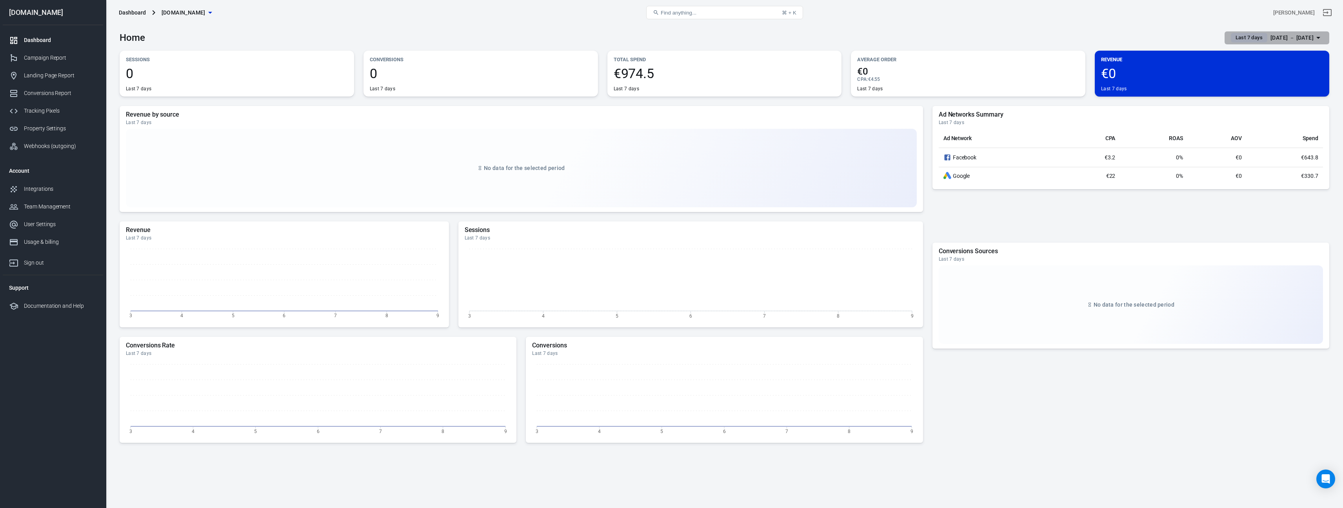
click at [1304, 35] on div "[DATE] － [DATE]" at bounding box center [1292, 38] width 43 height 10
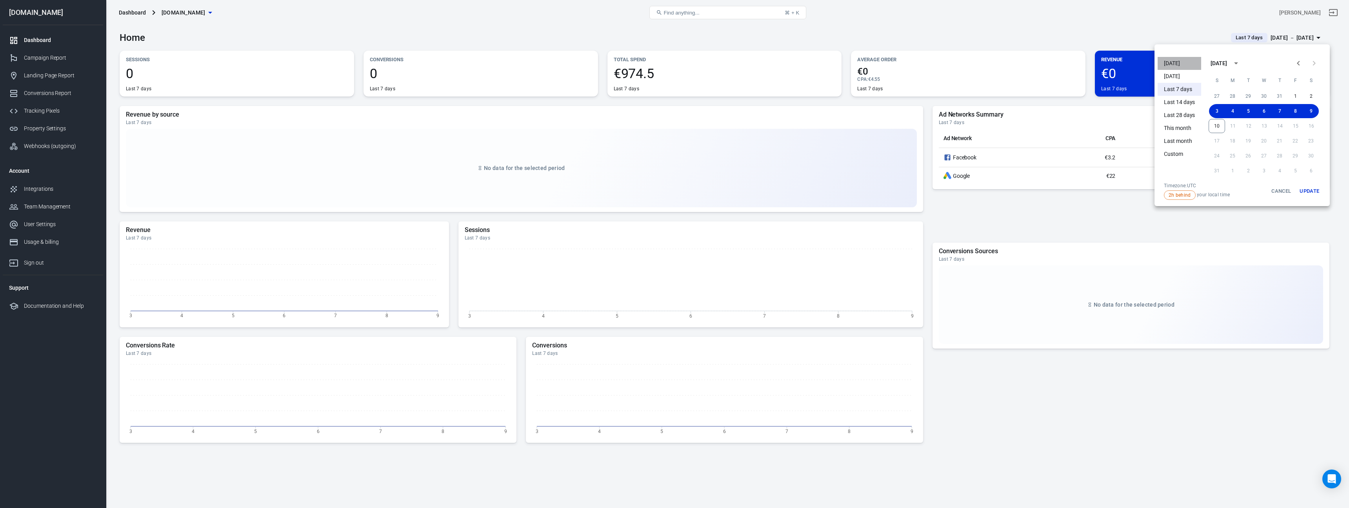
click at [1178, 61] on li "[DATE]" at bounding box center [1180, 63] width 44 height 13
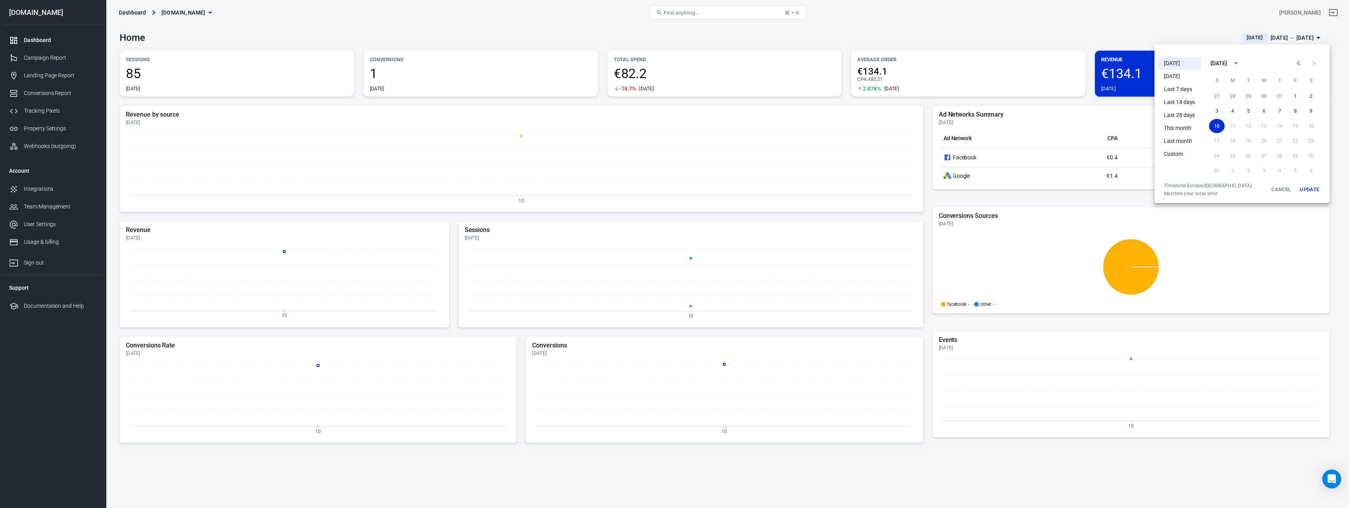
click at [1329, 202] on div at bounding box center [674, 254] width 1349 height 508
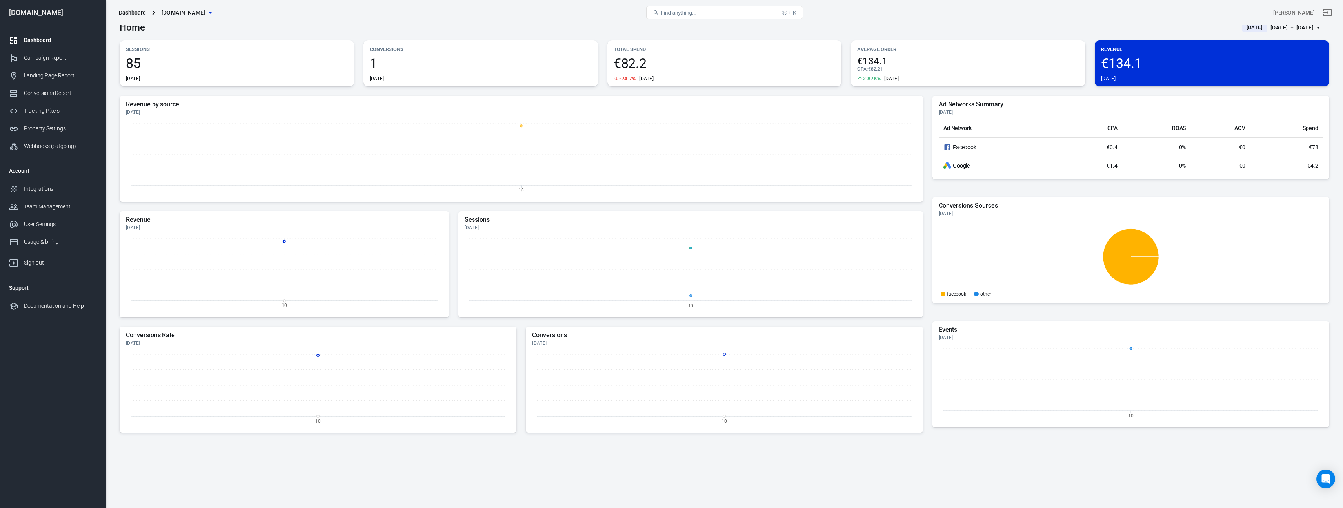
scroll to position [28, 0]
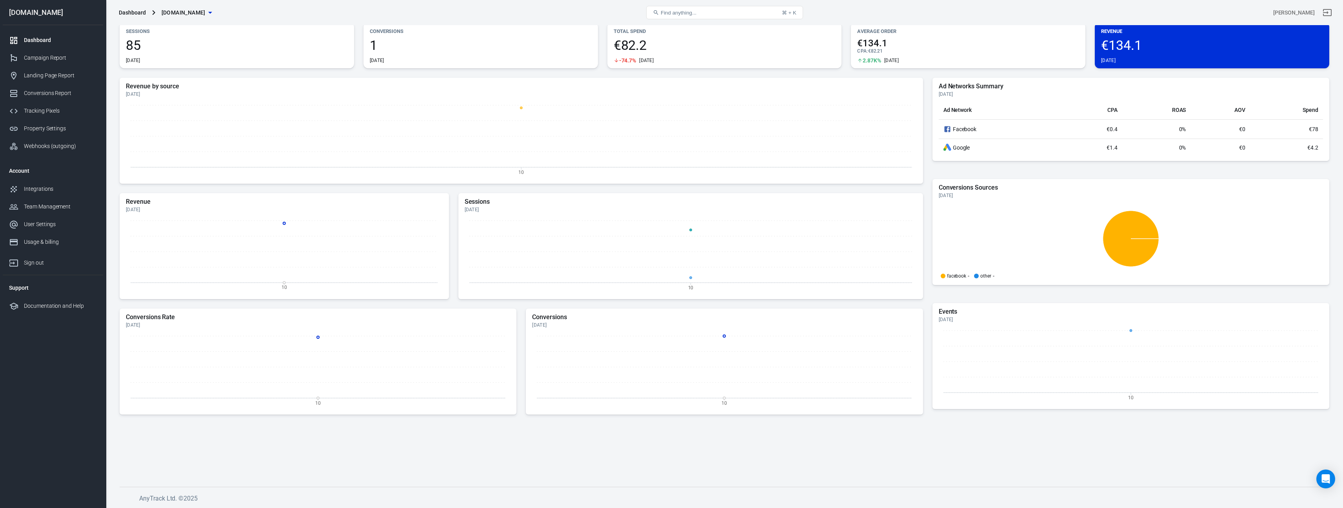
click at [436, 460] on div "Revenue by source Today 10 Revenue Today 10 Sessions Today 10 Conversions Rate …" at bounding box center [725, 276] width 1210 height 396
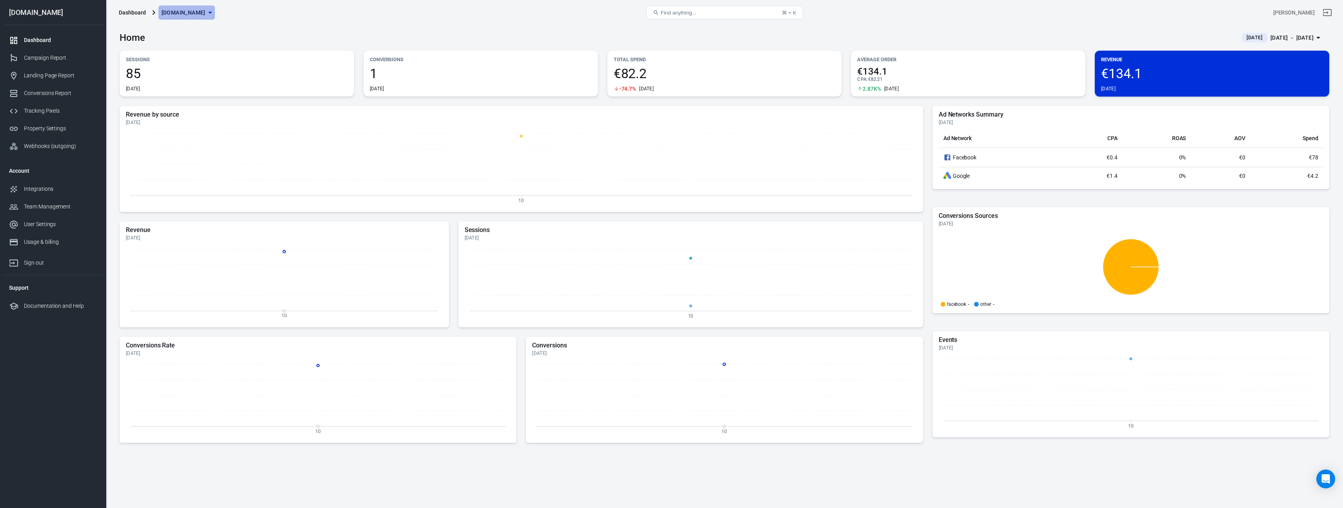
click at [215, 9] on icon "button" at bounding box center [210, 12] width 9 height 9
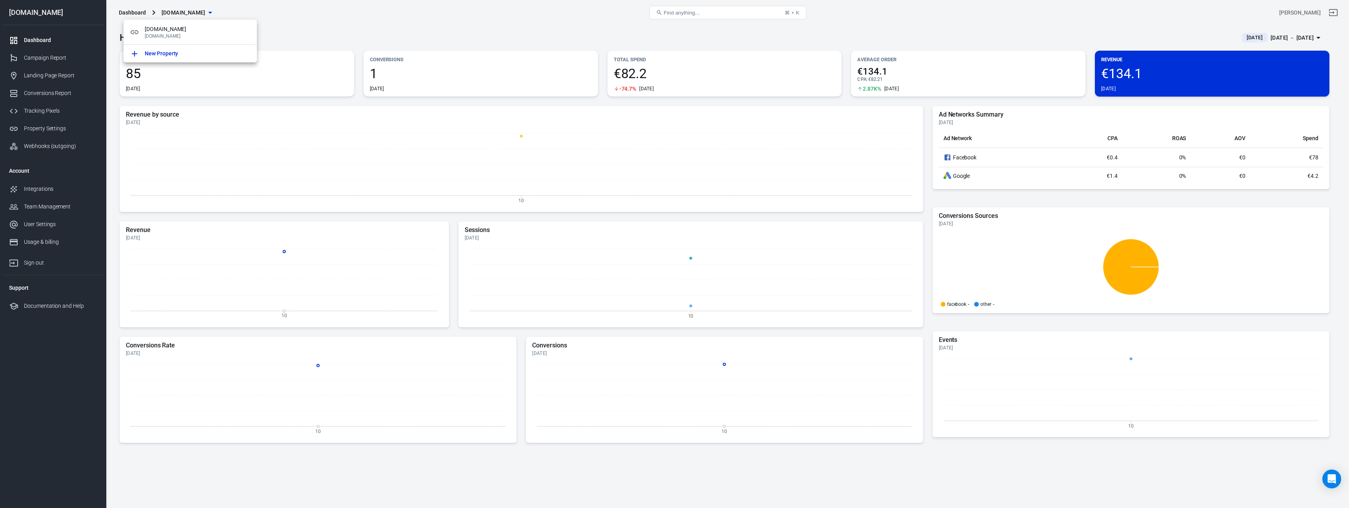
click at [218, 9] on div at bounding box center [674, 254] width 1349 height 508
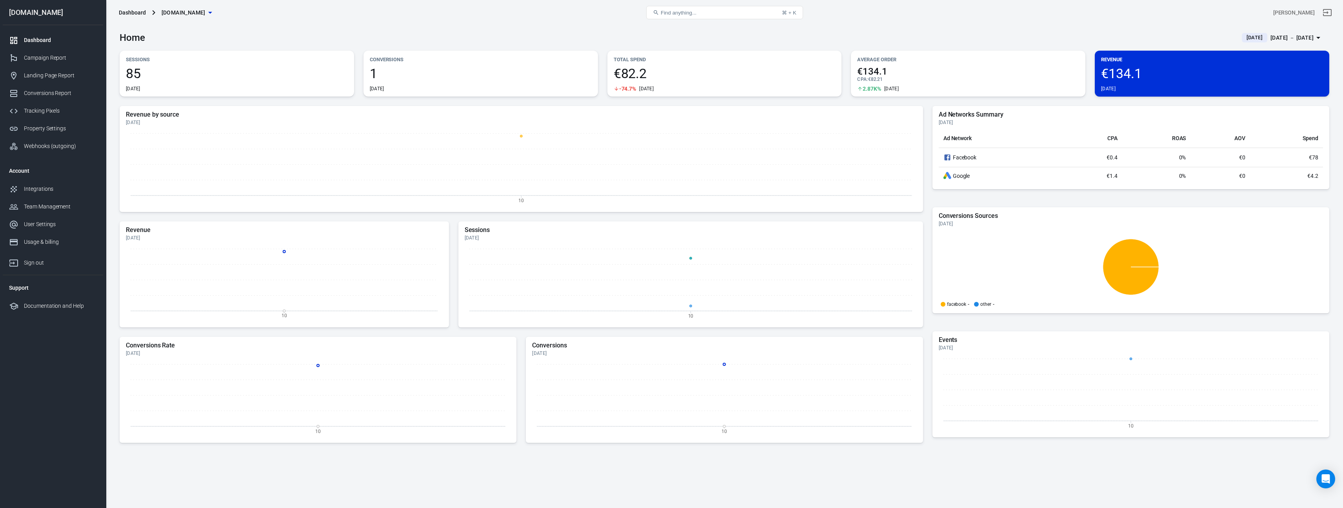
click at [1005, 471] on div "Revenue by source Today 10 Revenue Today 10 Sessions Today 10 Conversions Rate …" at bounding box center [725, 304] width 1210 height 396
click at [133, 37] on h3 "Home" at bounding box center [132, 37] width 25 height 11
click at [60, 128] on div "Property Settings" at bounding box center [60, 128] width 73 height 8
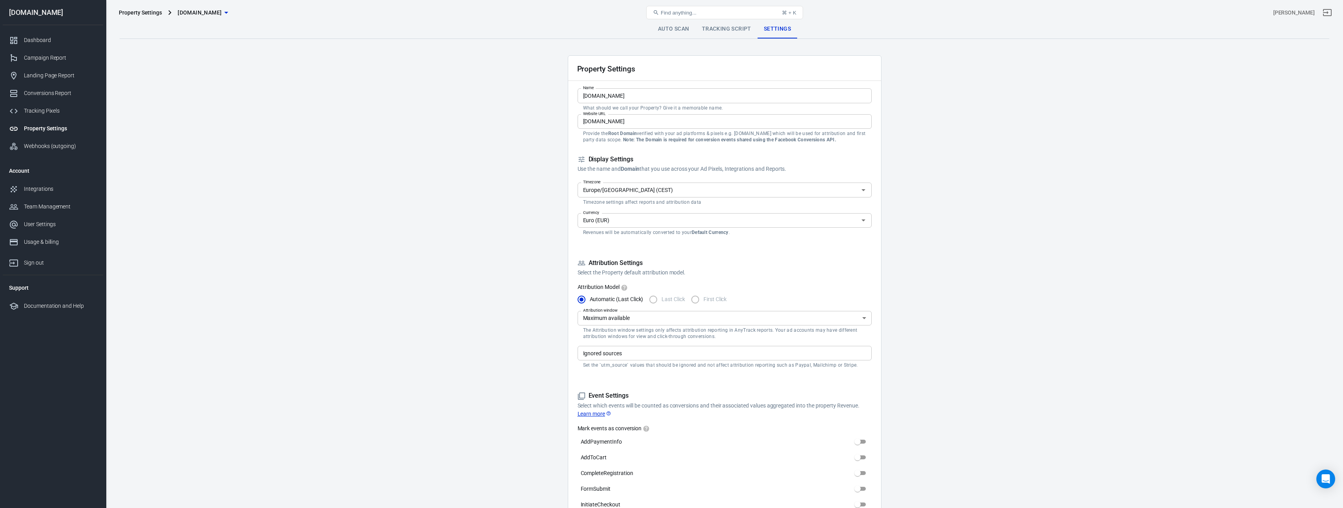
click at [725, 31] on link "Tracking Script" at bounding box center [727, 29] width 62 height 19
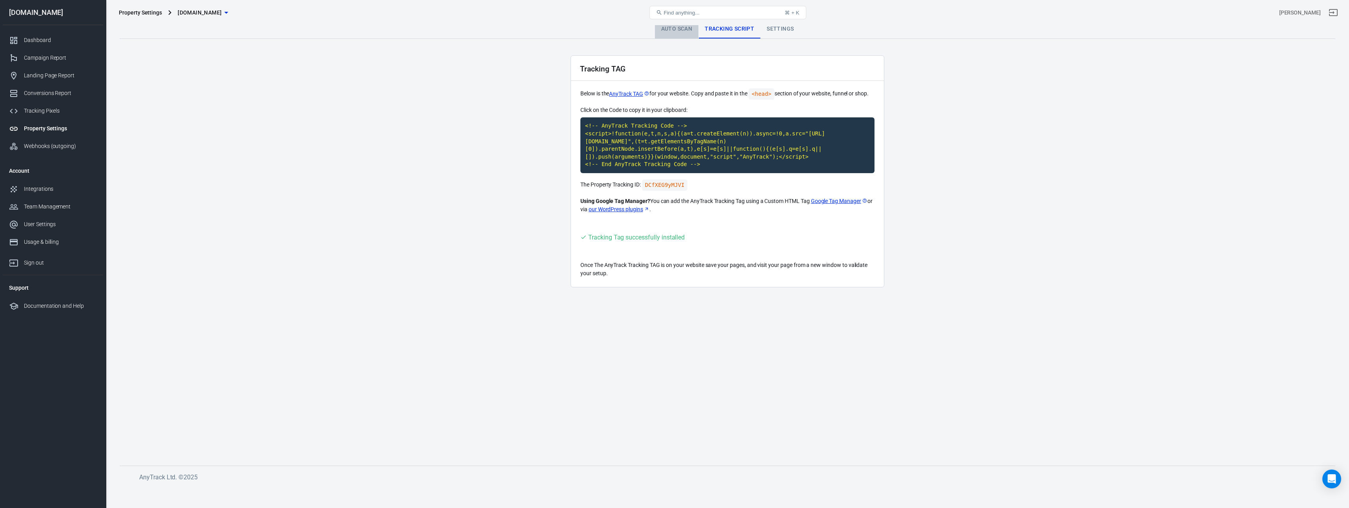
click at [691, 31] on link "Auto Scan" at bounding box center [677, 29] width 44 height 19
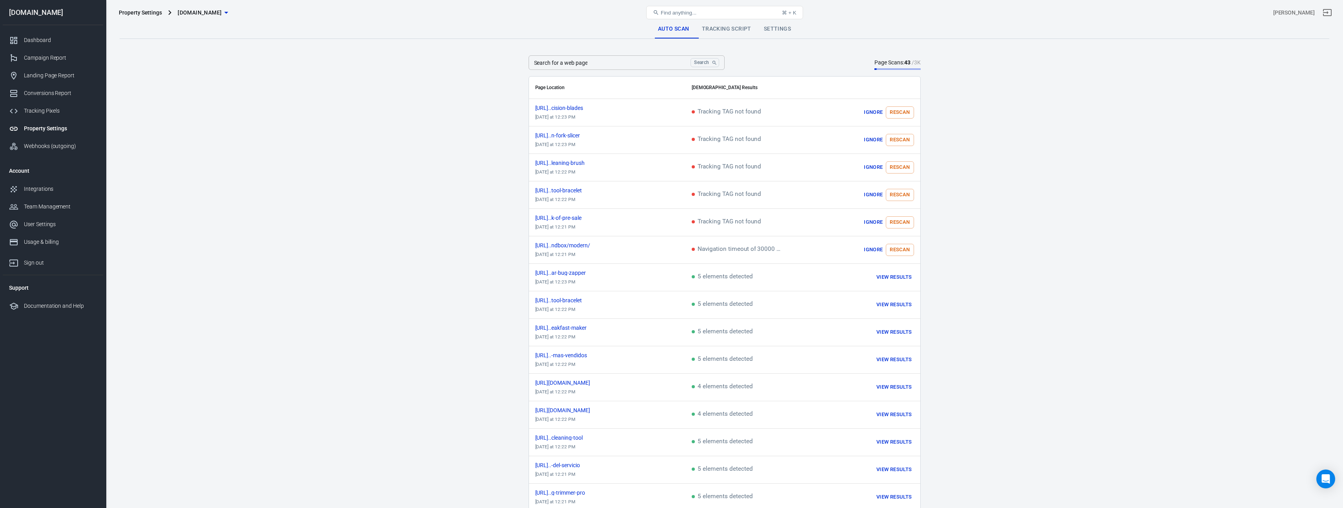
click at [779, 27] on link "Settings" at bounding box center [778, 29] width 40 height 19
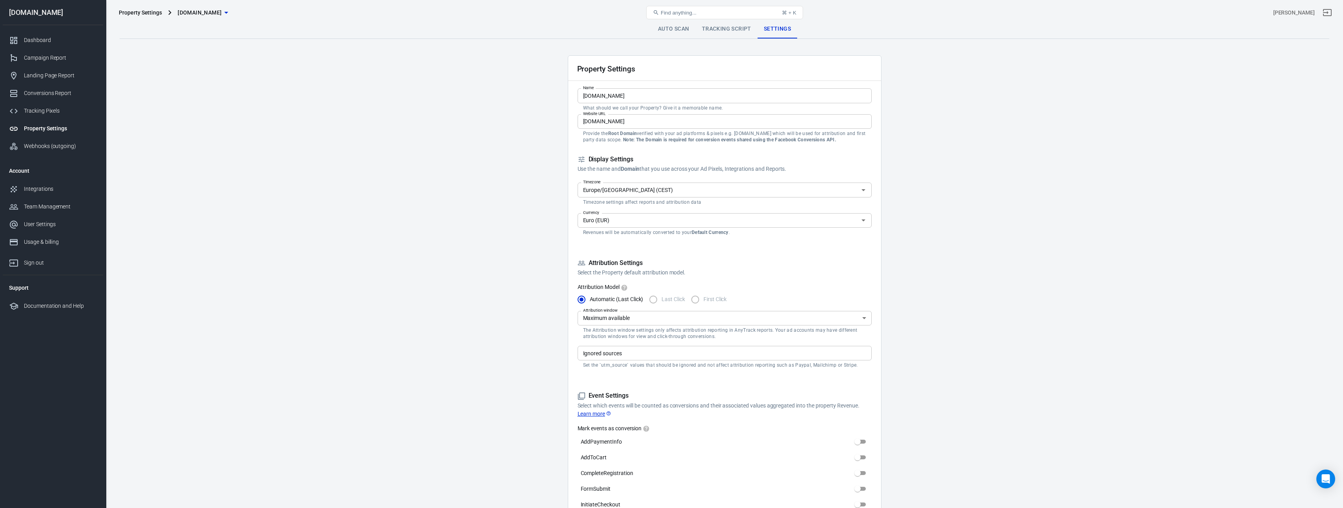
click at [686, 29] on link "Auto Scan" at bounding box center [674, 29] width 44 height 19
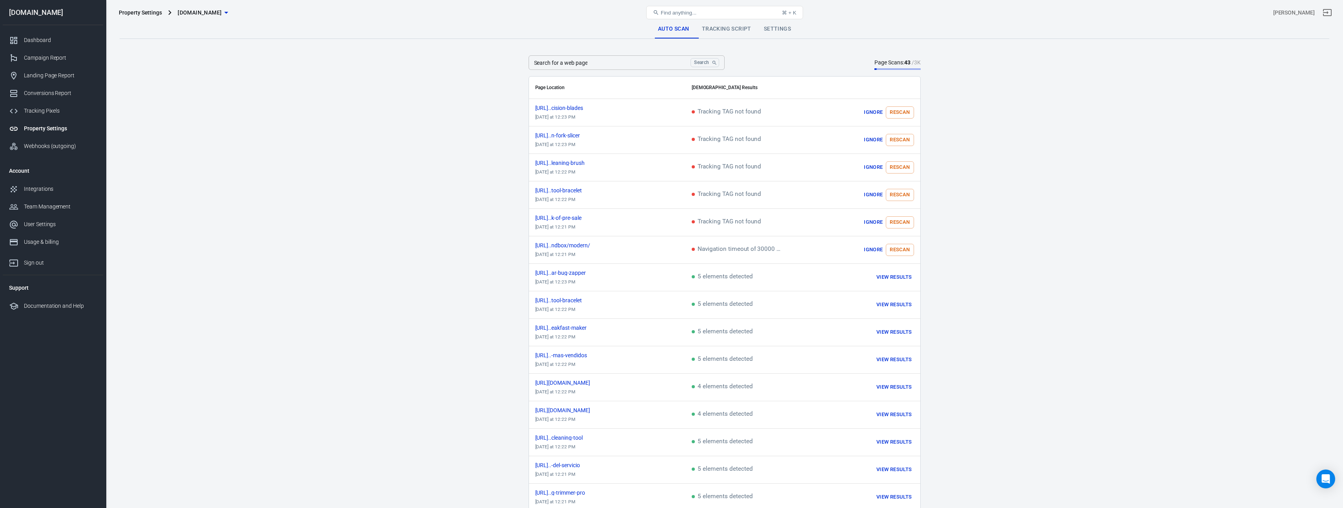
click at [784, 24] on div "Property Settings casatech-es.com Find anything... ⌘ + K Sonia Farias" at bounding box center [724, 12] width 1237 height 25
click at [785, 25] on link "Settings" at bounding box center [778, 29] width 40 height 19
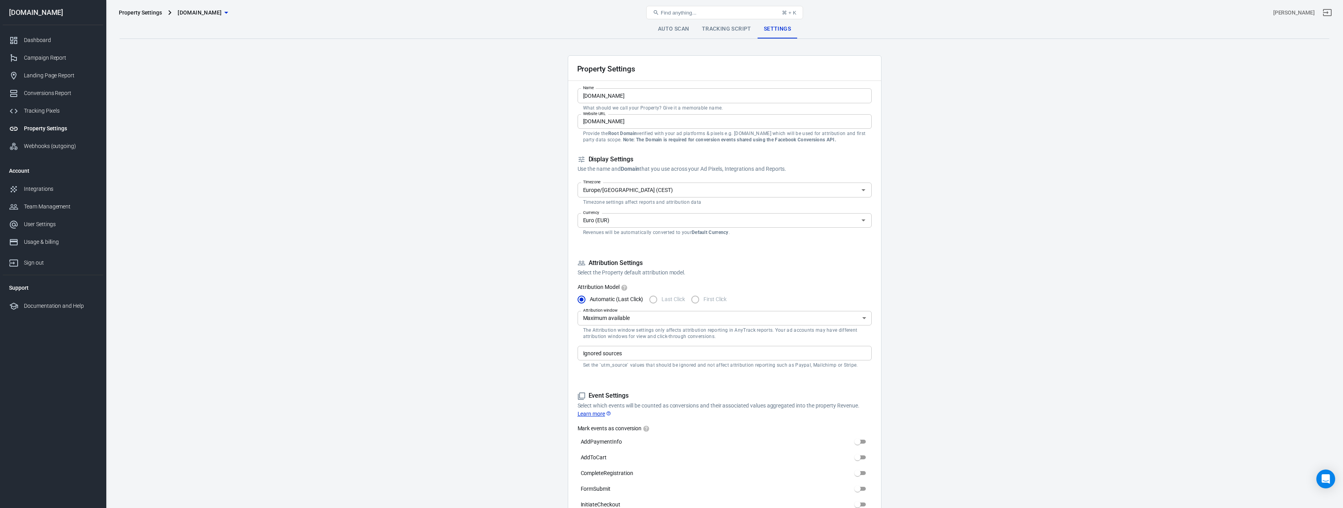
click at [690, 11] on span "Find anything..." at bounding box center [679, 13] width 36 height 6
click at [705, 9] on button "Find anything... ⌘ + K" at bounding box center [724, 12] width 157 height 13
click at [709, 14] on button "Find anything... ⌘ + K" at bounding box center [724, 12] width 157 height 13
click at [740, 10] on button "Find anything... ⌘ + K" at bounding box center [724, 12] width 157 height 13
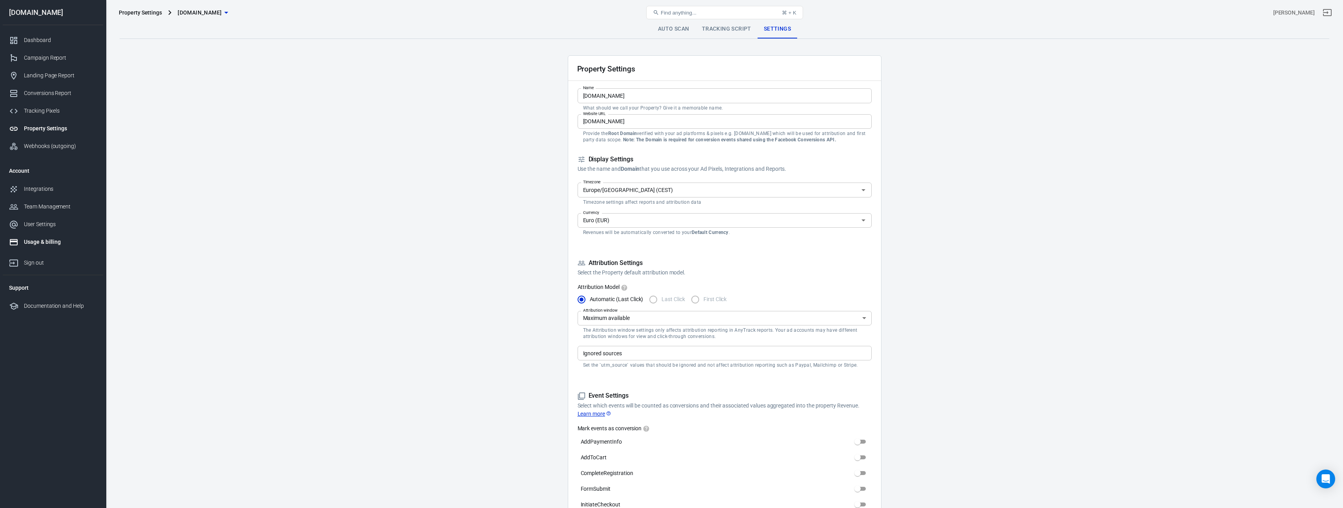
click at [646, 6] on button "Find anything... ⌘ + K" at bounding box center [724, 12] width 157 height 13
click at [47, 56] on div "Campaign Report" at bounding box center [60, 58] width 73 height 8
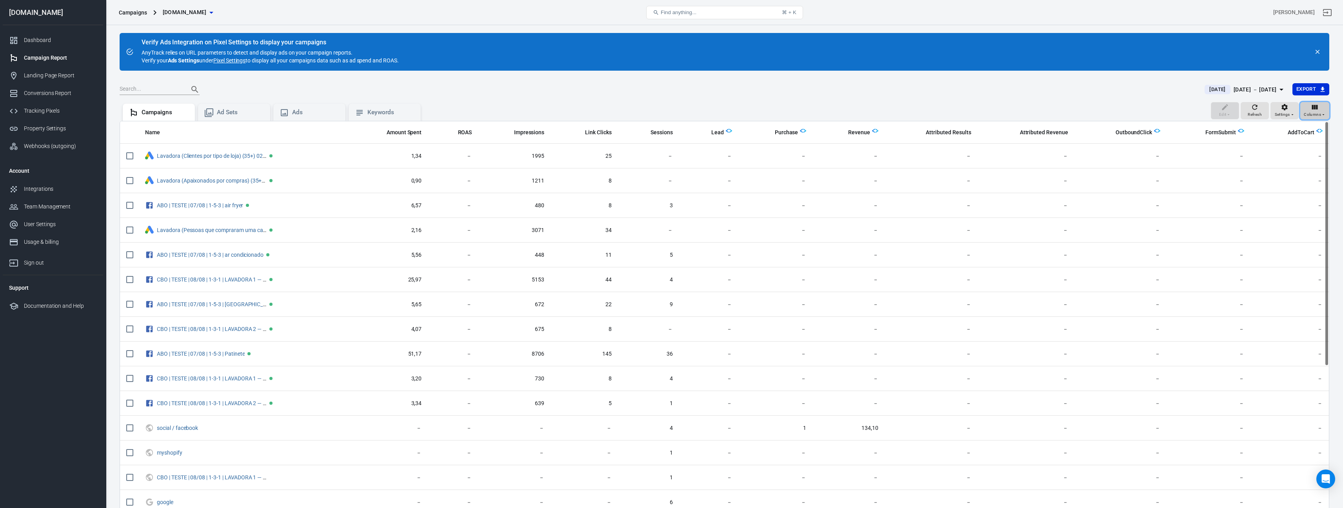
click at [1310, 108] on div "Columns" at bounding box center [1315, 110] width 22 height 15
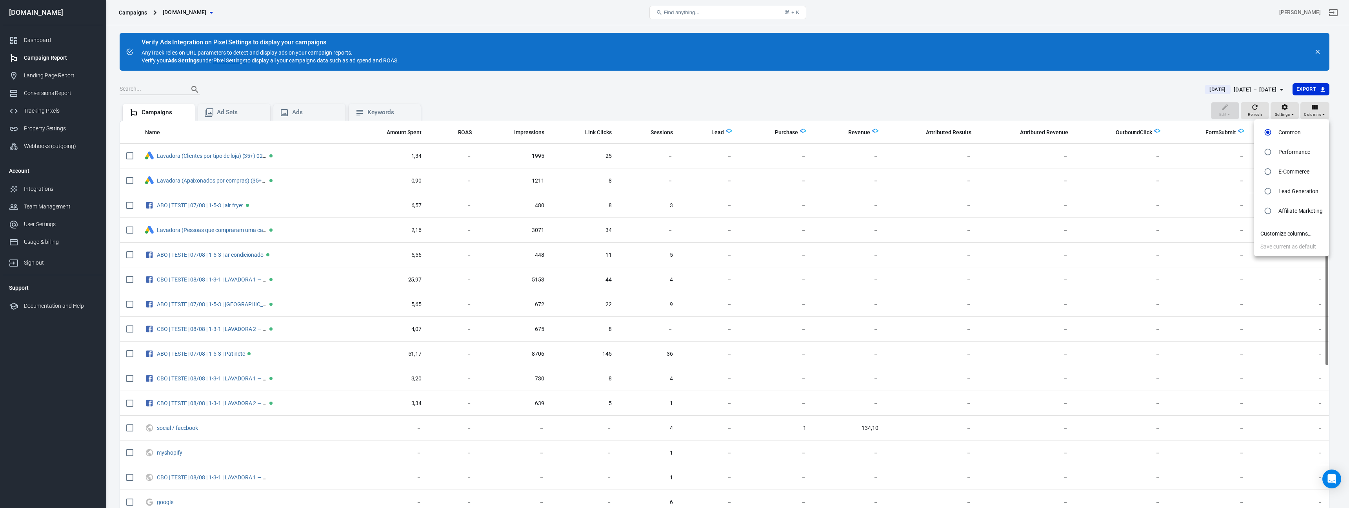
click at [1288, 232] on li "Customize columns…" at bounding box center [1291, 233] width 75 height 13
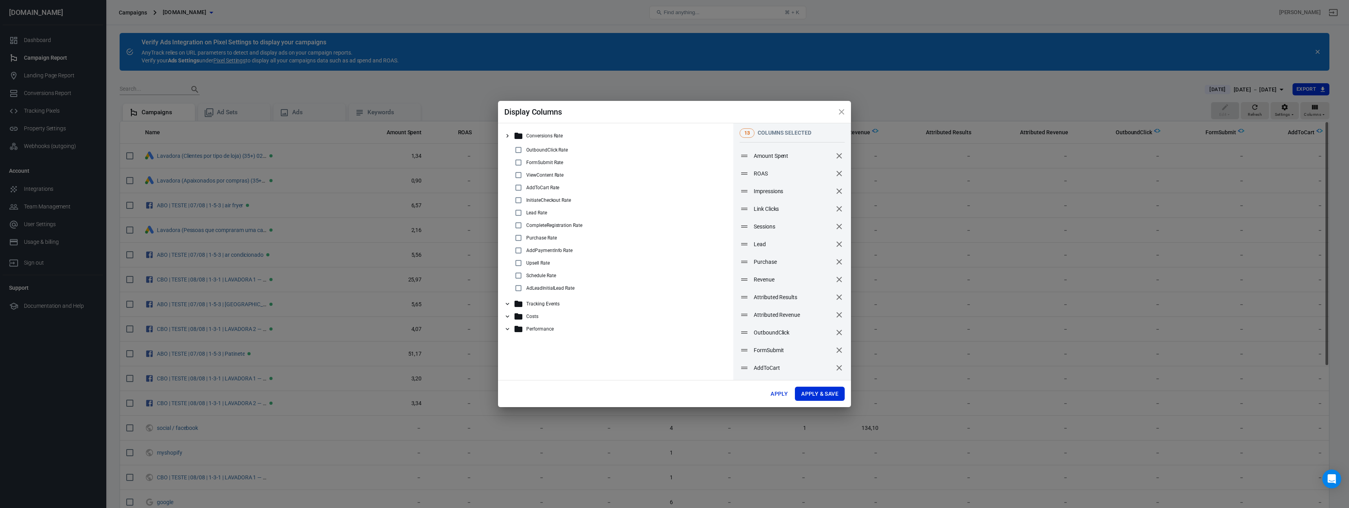
click at [779, 173] on span "ROAS" at bounding box center [793, 173] width 78 height 8
click at [843, 112] on icon "close" at bounding box center [841, 111] width 9 height 9
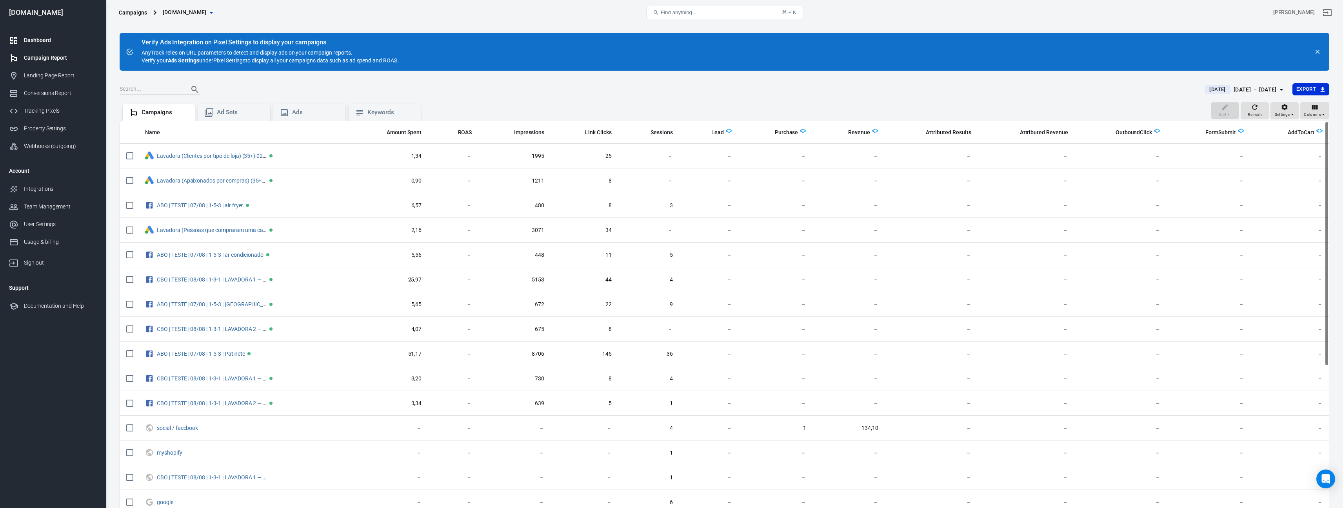
click at [76, 46] on link "Dashboard" at bounding box center [53, 40] width 100 height 18
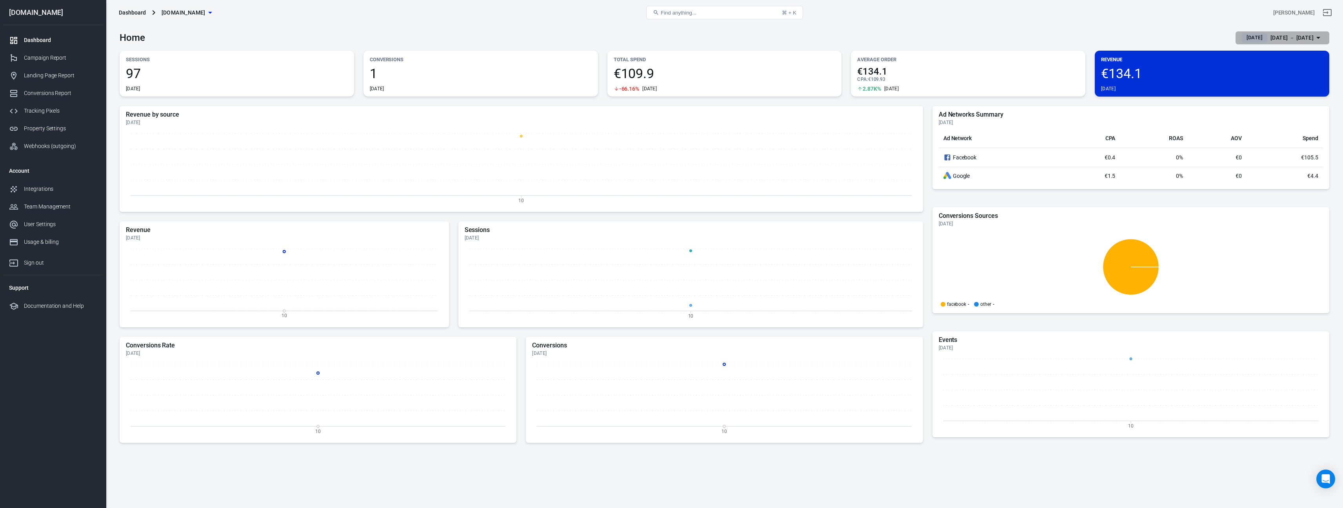
click at [1317, 38] on icon "button" at bounding box center [1318, 37] width 9 height 9
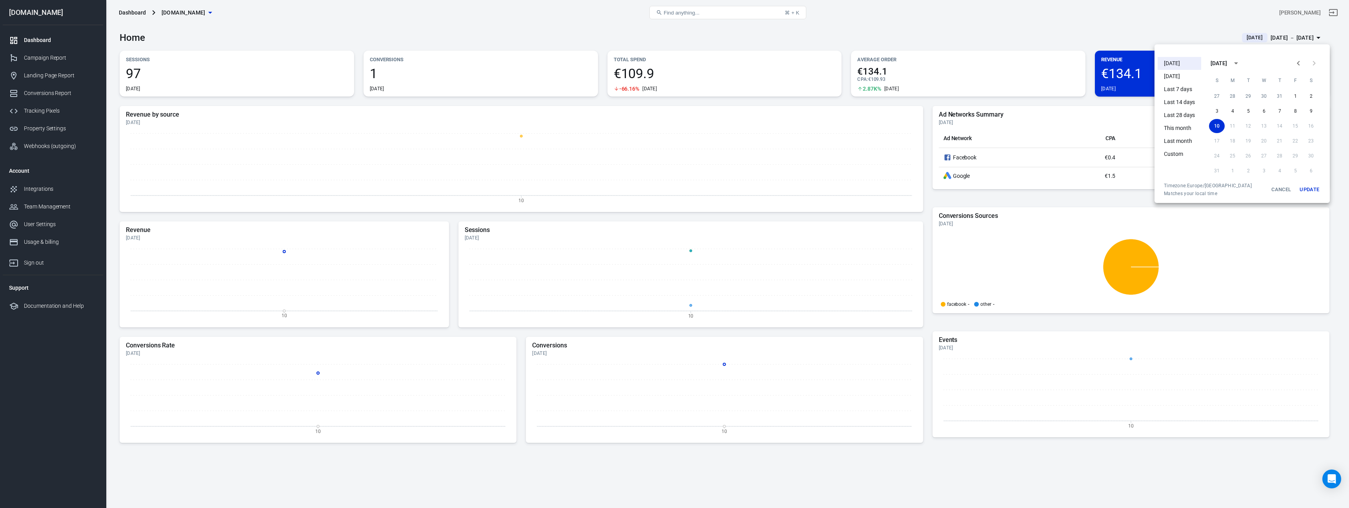
click at [1317, 38] on div at bounding box center [674, 254] width 1349 height 508
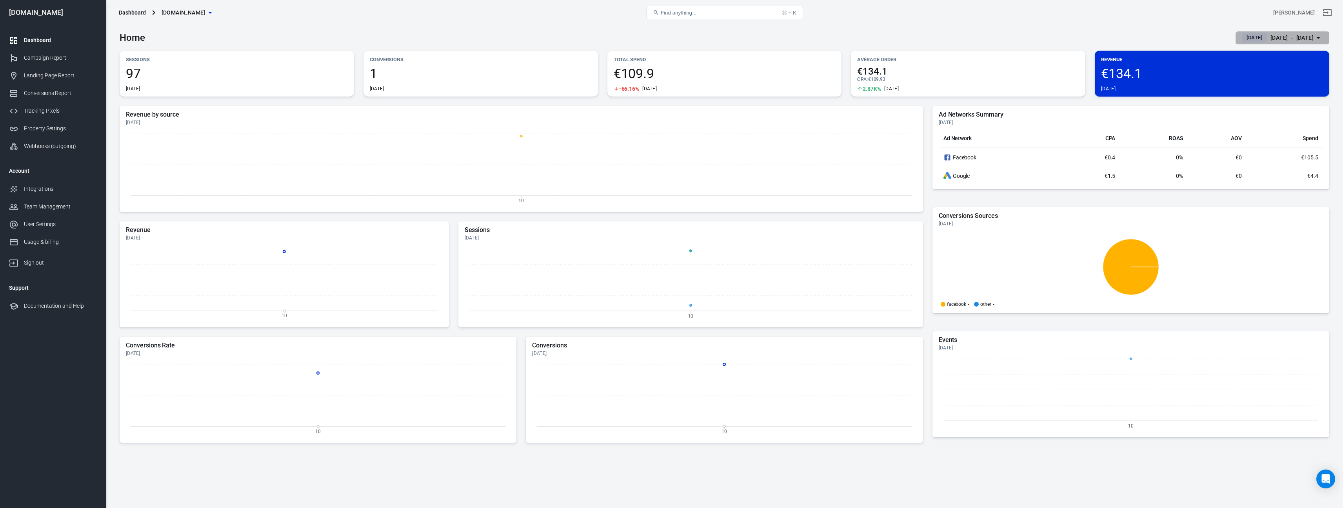
click at [1317, 38] on icon "button" at bounding box center [1318, 37] width 9 height 9
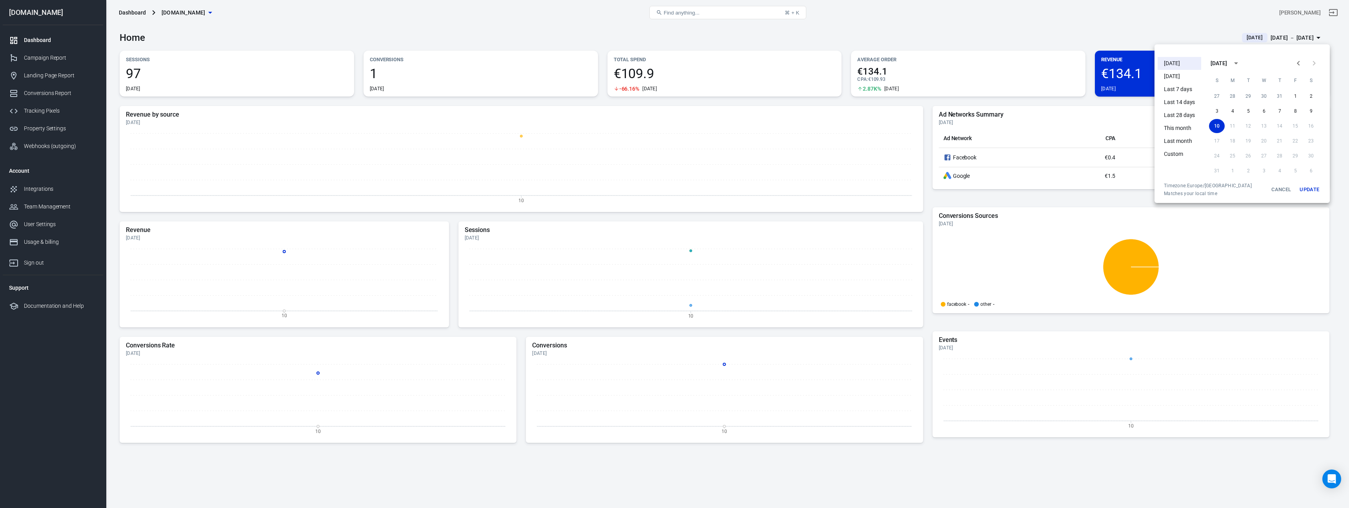
click at [1317, 38] on div at bounding box center [674, 254] width 1349 height 508
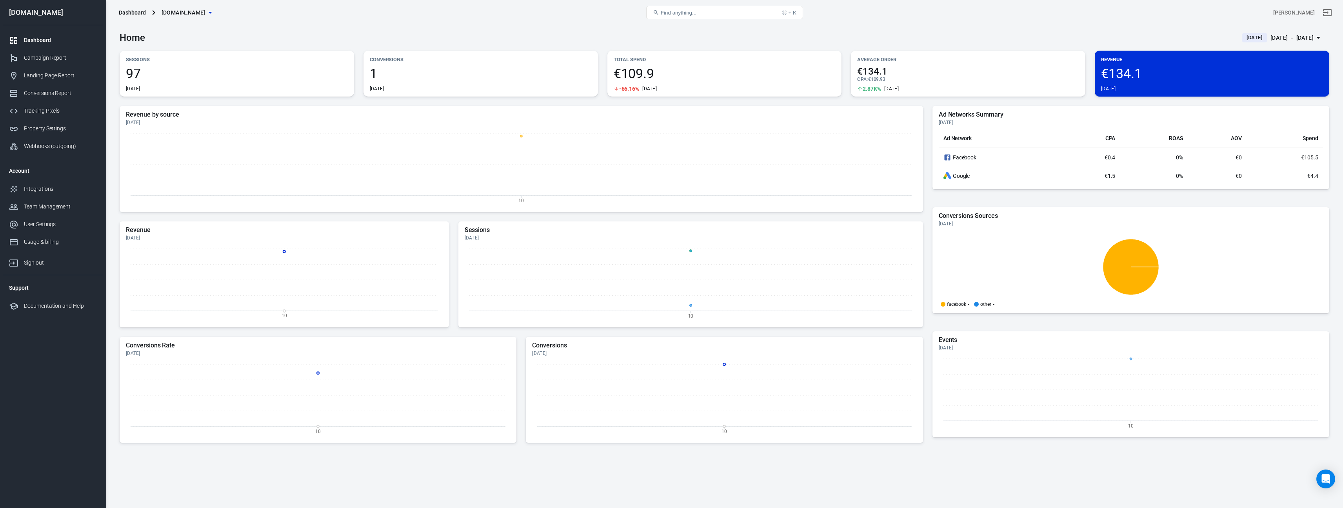
click at [206, 15] on span "[DOMAIN_NAME]" at bounding box center [184, 13] width 44 height 10
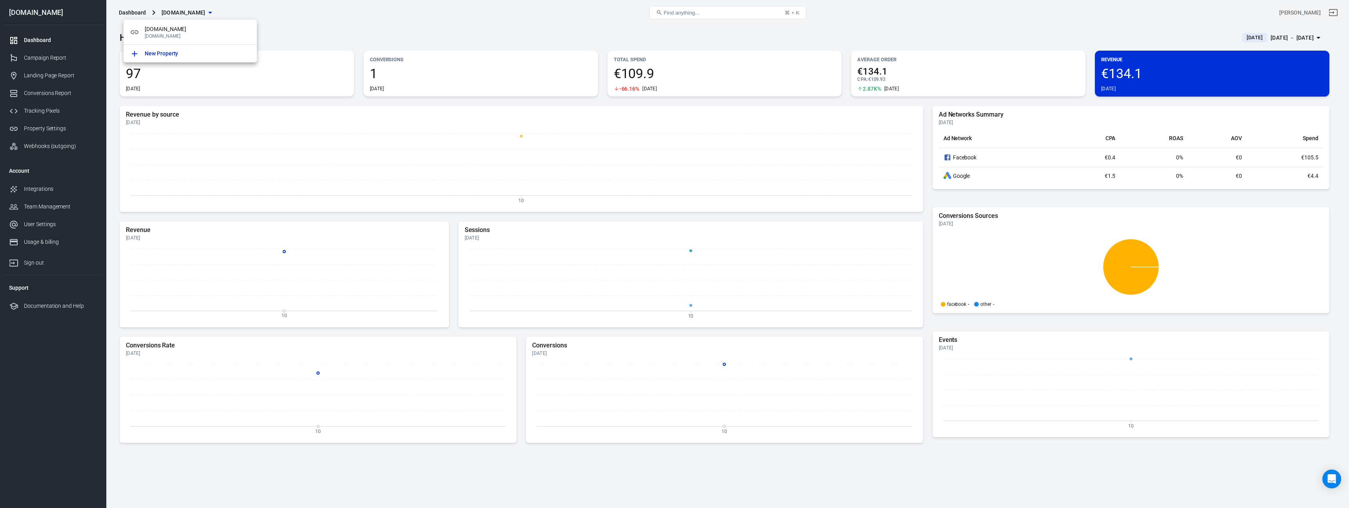
click at [207, 14] on div at bounding box center [674, 254] width 1349 height 508
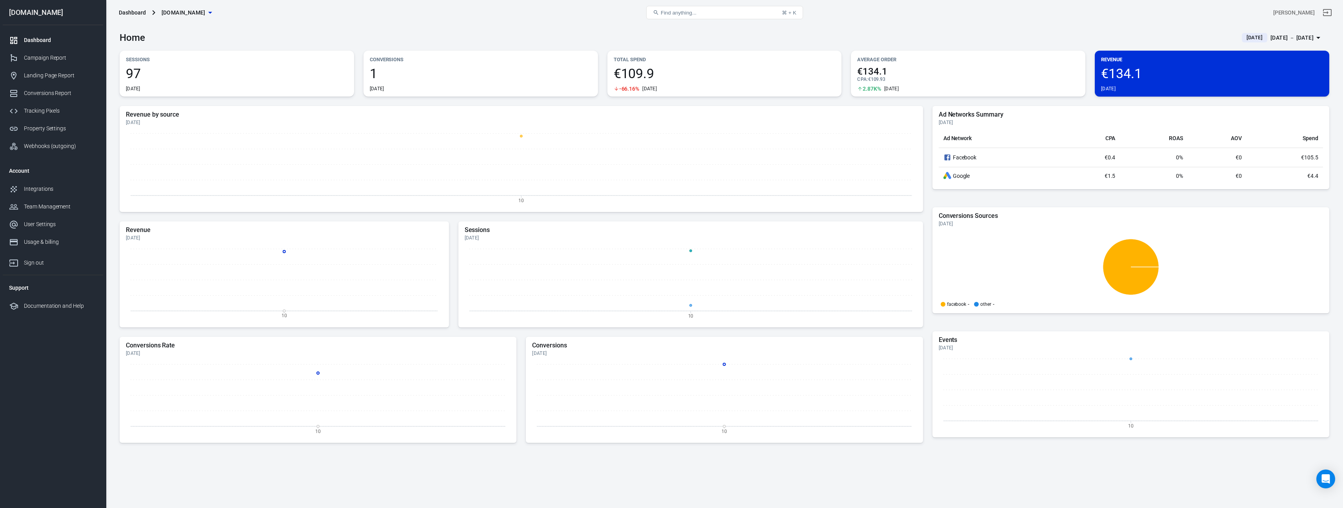
click at [51, 40] on div "Dashboard" at bounding box center [60, 40] width 73 height 8
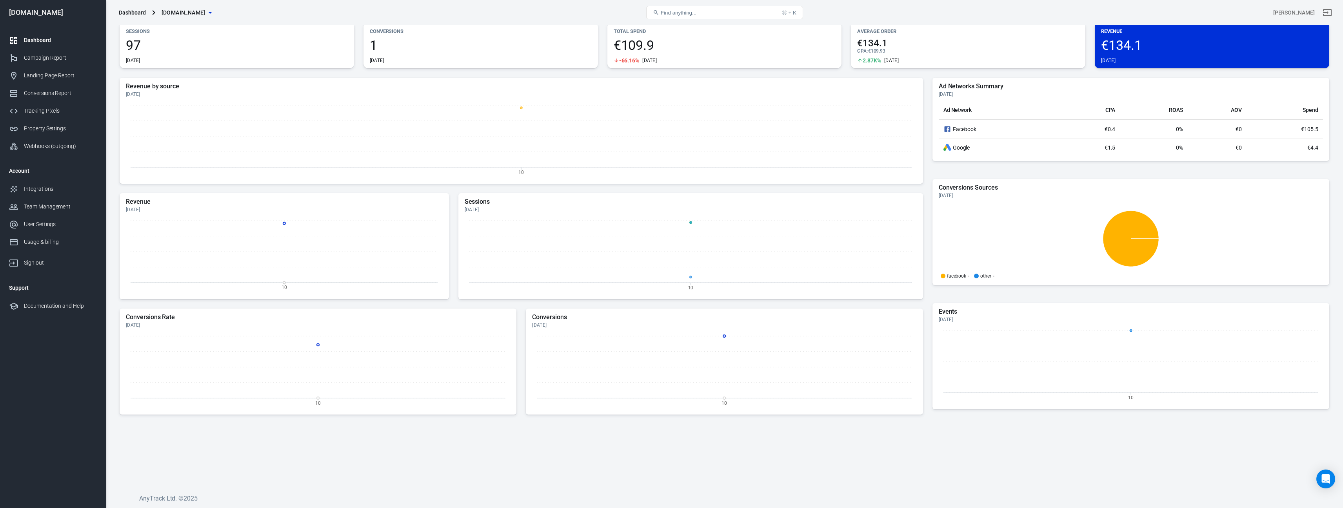
click at [635, 440] on div "Revenue by source Today 10 Revenue Today 10 Sessions Today 10 Conversions Rate …" at bounding box center [725, 276] width 1210 height 396
click at [594, 319] on h5 "Conversions" at bounding box center [724, 317] width 384 height 8
click at [563, 316] on h5 "Conversions" at bounding box center [724, 317] width 384 height 8
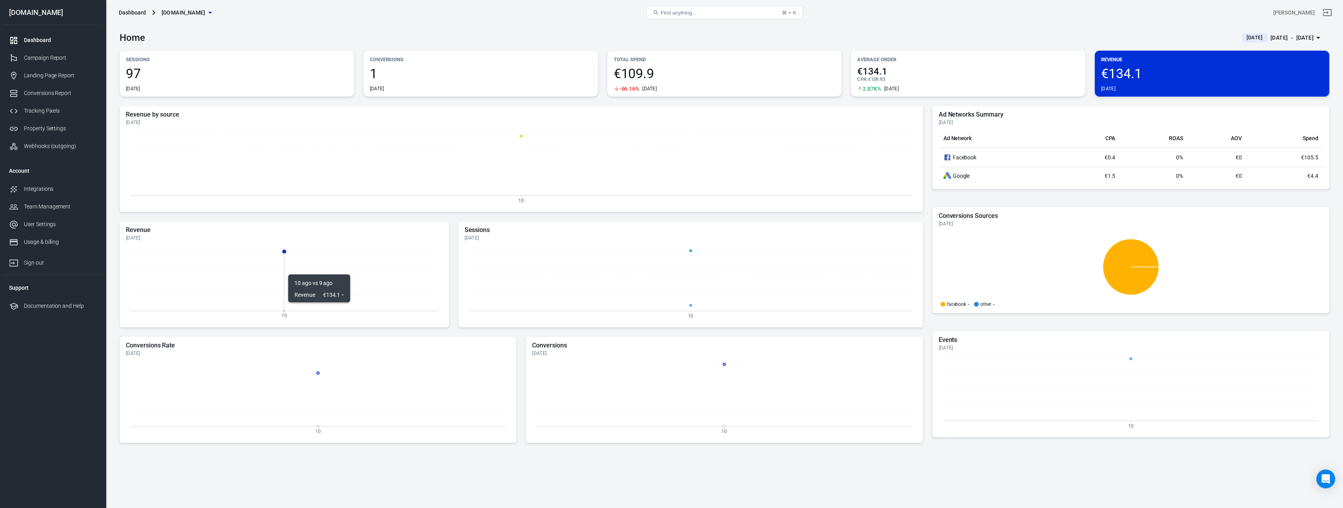
click at [227, 269] on icon "10" at bounding box center [284, 283] width 317 height 78
click at [266, 296] on icon "10" at bounding box center [284, 283] width 317 height 78
click at [393, 251] on icon "10" at bounding box center [284, 283] width 317 height 78
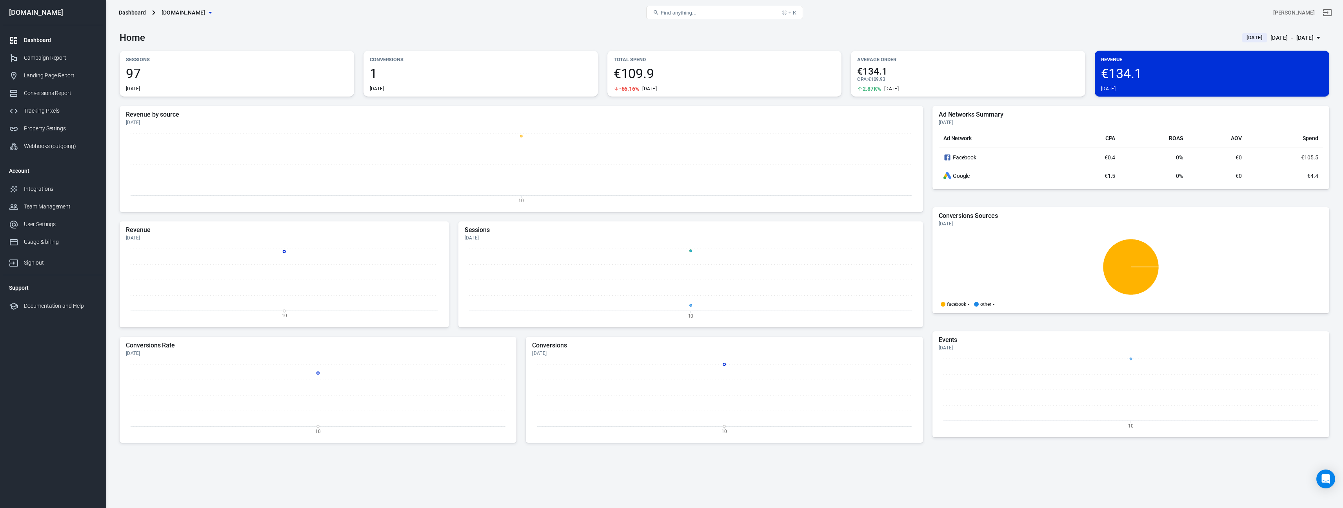
click at [505, 240] on div "[DATE]" at bounding box center [691, 238] width 452 height 6
click at [291, 140] on icon "10" at bounding box center [521, 168] width 791 height 78
click at [517, 187] on icon "10" at bounding box center [521, 168] width 791 height 78
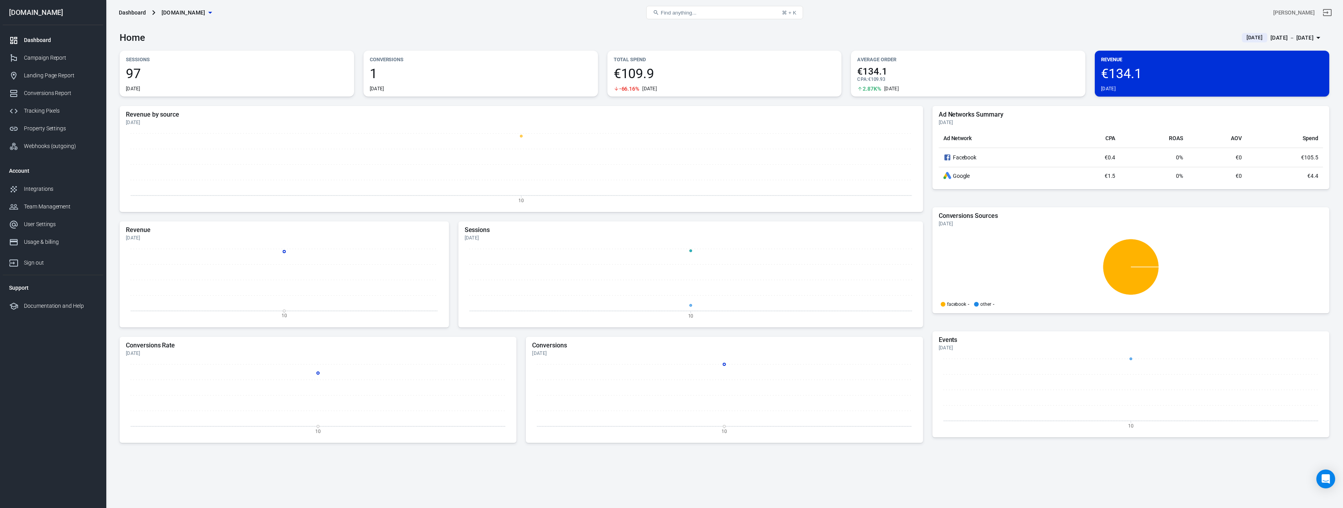
click at [1174, 474] on div "Revenue by source Today 10 Revenue Today 10 Sessions Today 10 Conversions Rate …" at bounding box center [725, 304] width 1210 height 396
click at [1117, 70] on span "€134.1" at bounding box center [1212, 73] width 222 height 13
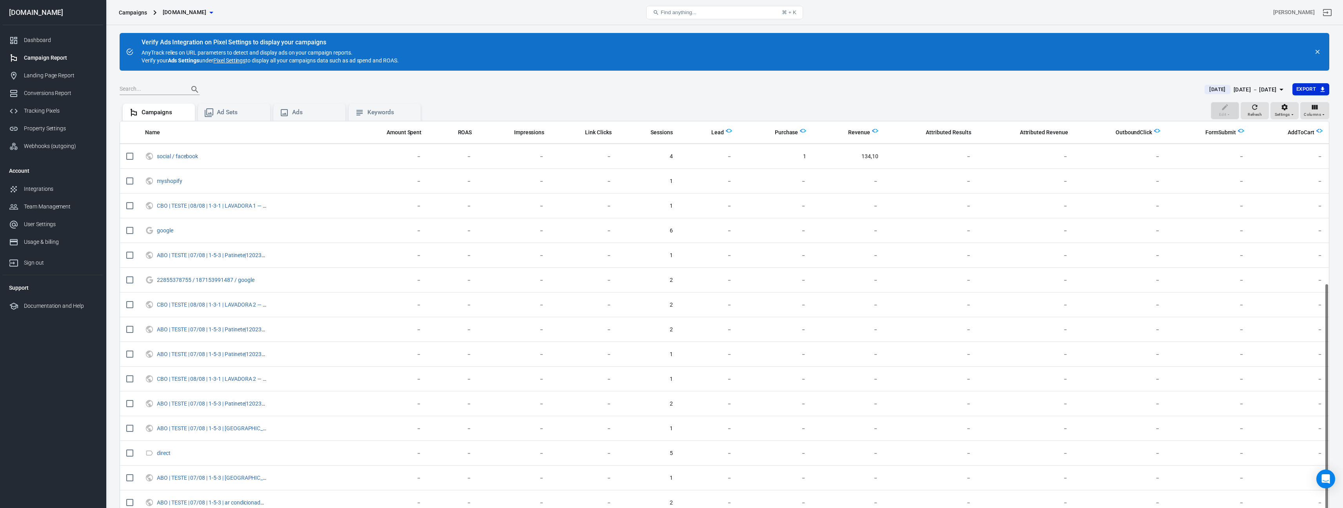
scroll to position [96, 0]
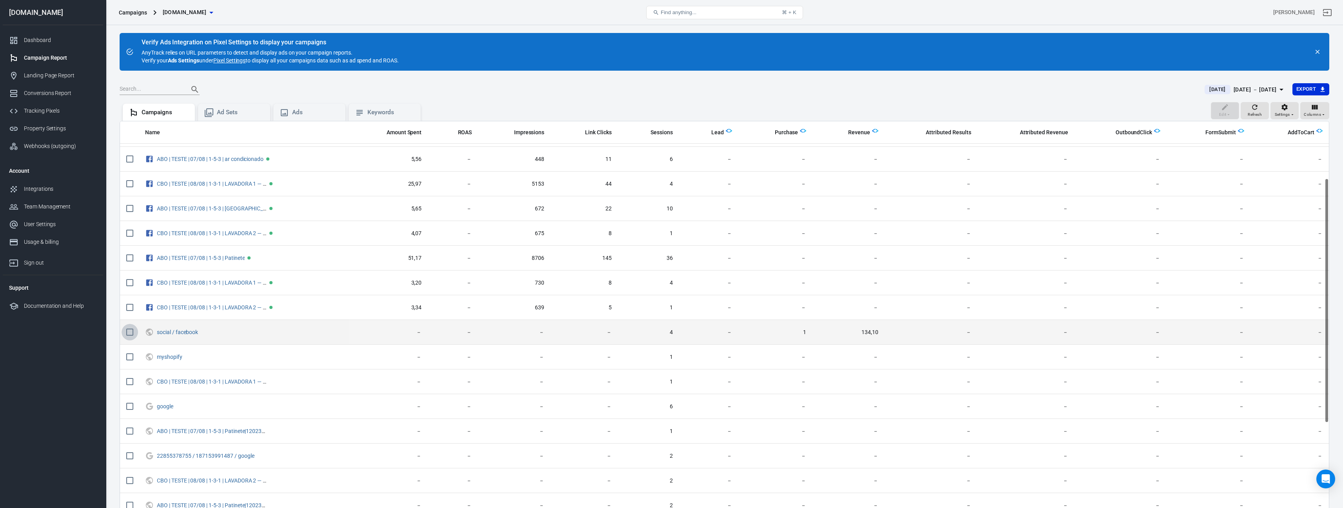
click at [132, 331] on input "scrollable content" at bounding box center [130, 332] width 16 height 16
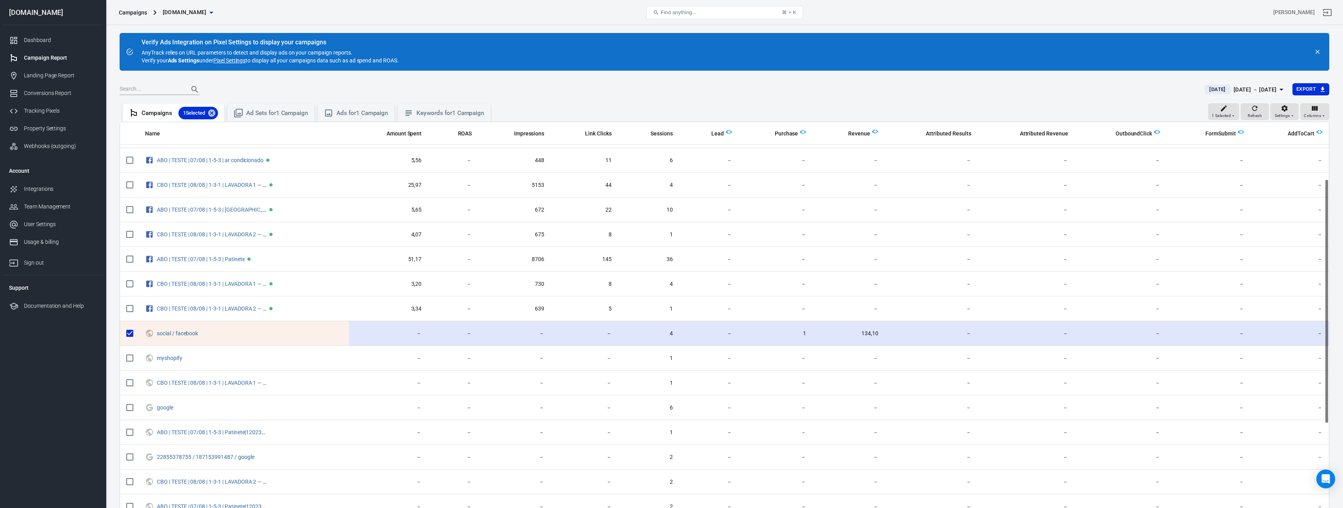
click at [132, 331] on input "scrollable content" at bounding box center [130, 333] width 16 height 16
checkbox input "false"
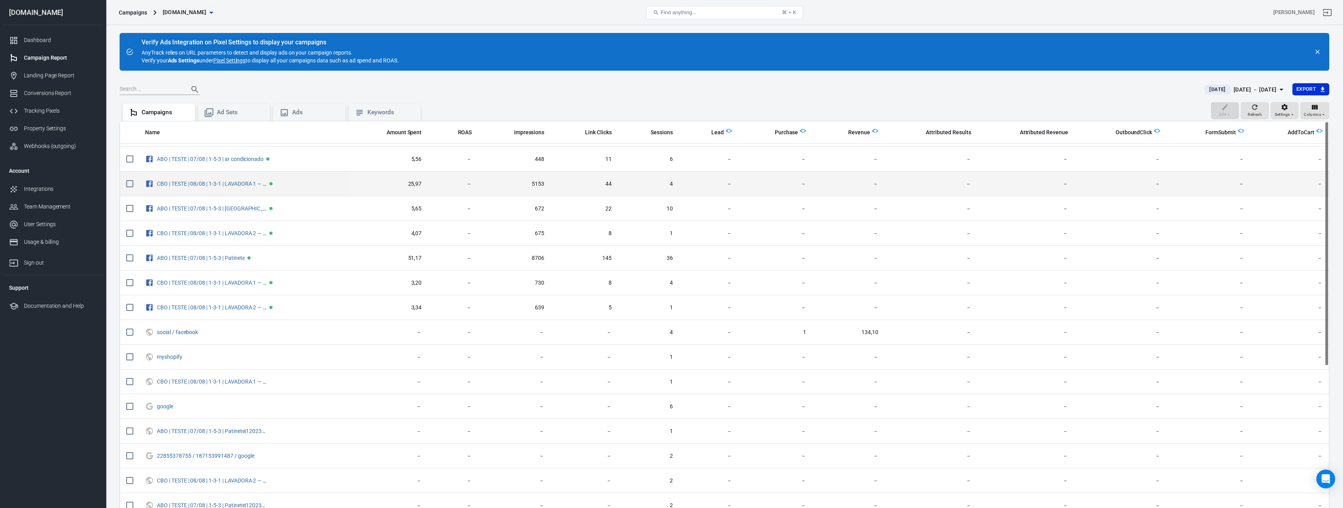
scroll to position [0, 0]
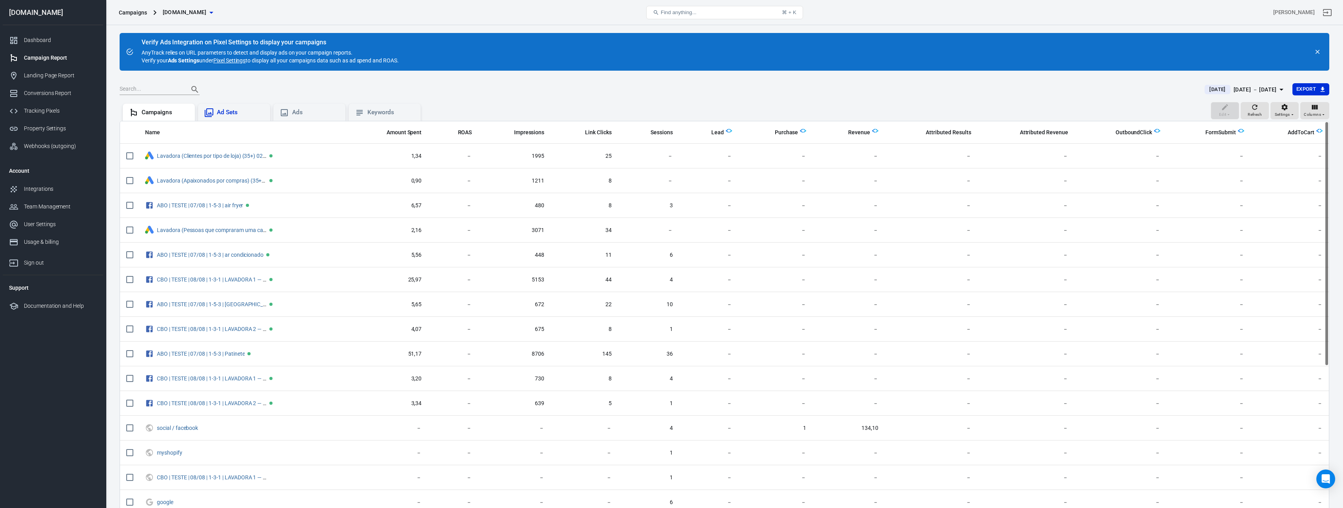
click at [239, 104] on div "Ad Sets" at bounding box center [234, 112] width 72 height 17
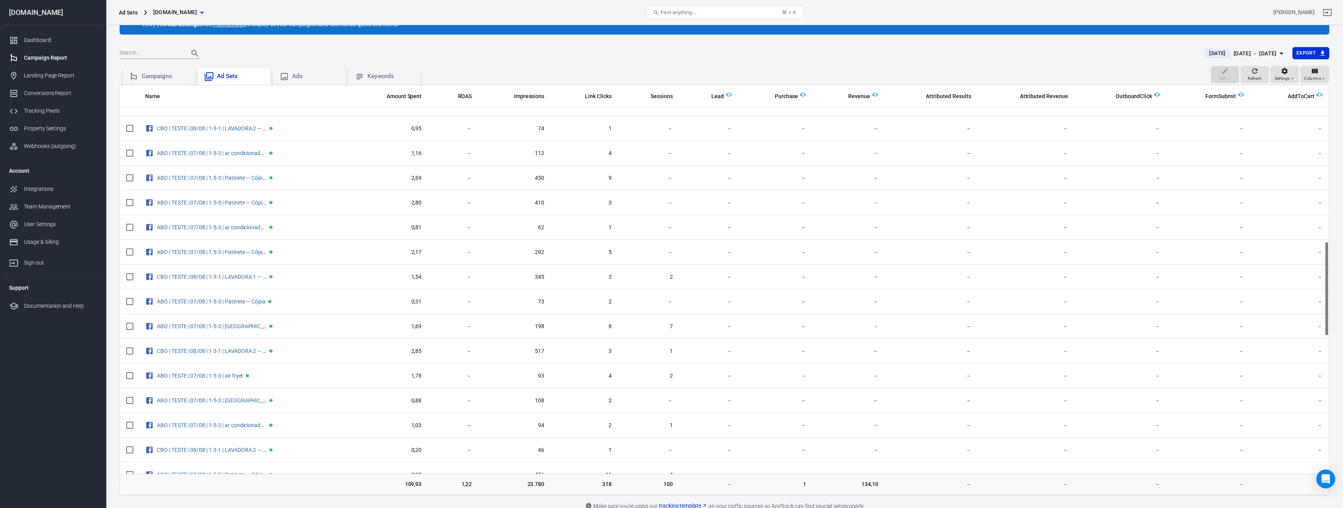
scroll to position [677, 0]
click at [64, 44] on link "Dashboard" at bounding box center [53, 40] width 100 height 18
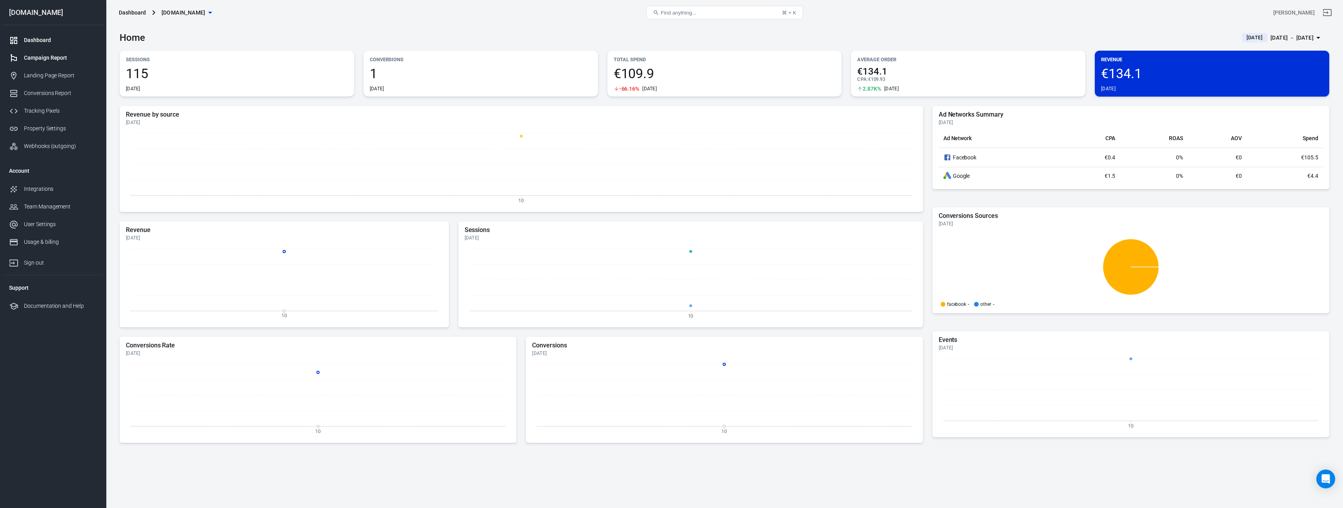
click at [47, 57] on div "Campaign Report" at bounding box center [60, 58] width 73 height 8
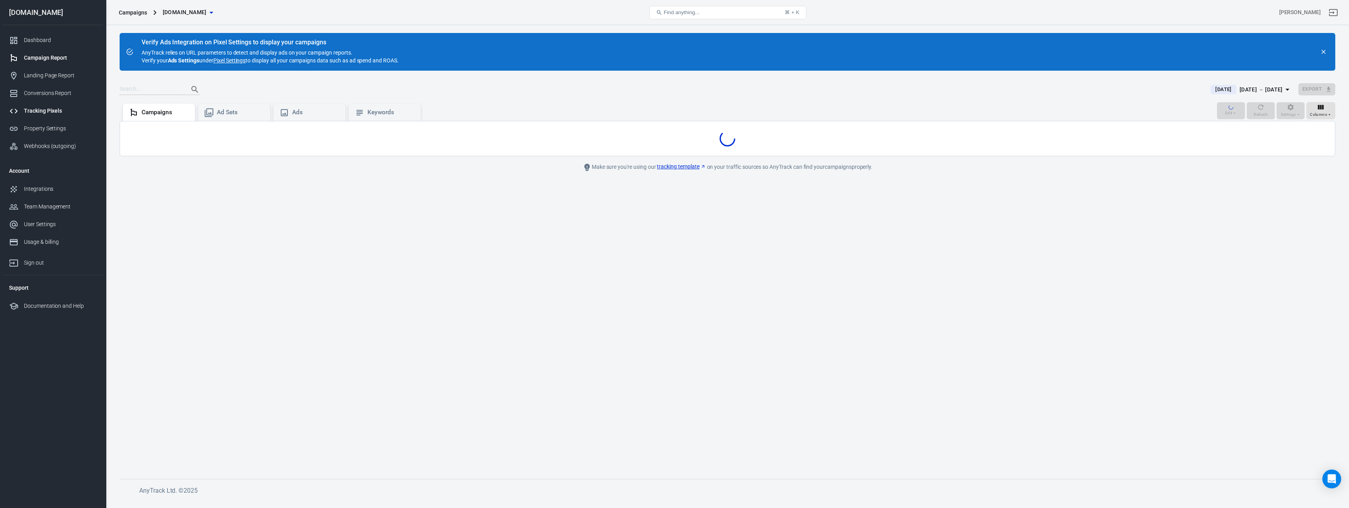
click at [48, 110] on div "Tracking Pixels" at bounding box center [60, 111] width 73 height 8
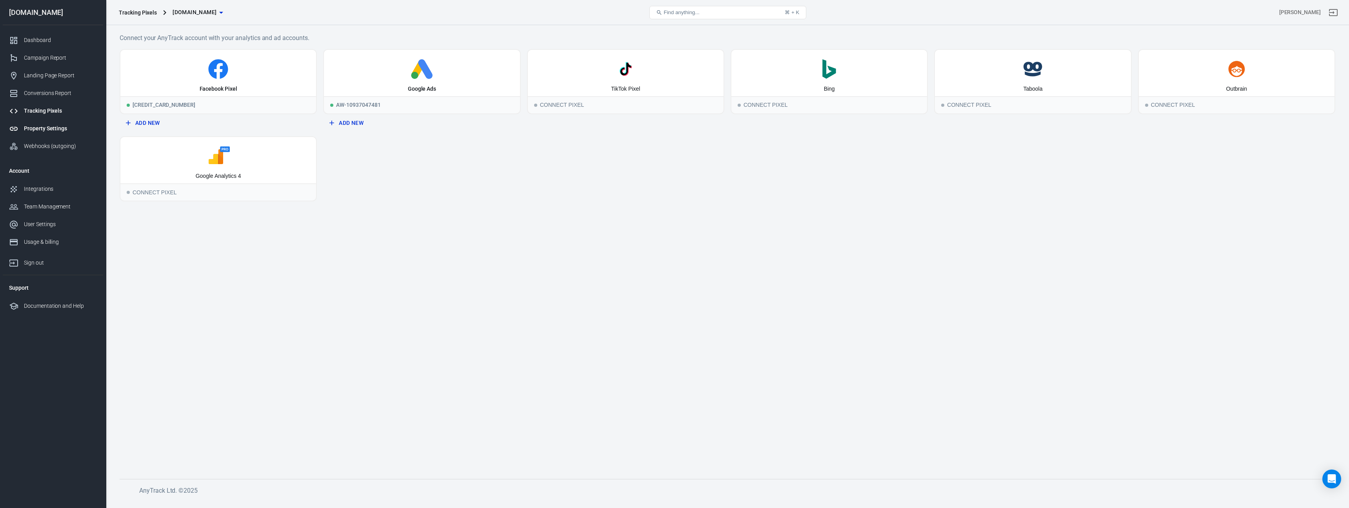
click at [40, 128] on div "Property Settings" at bounding box center [60, 128] width 73 height 8
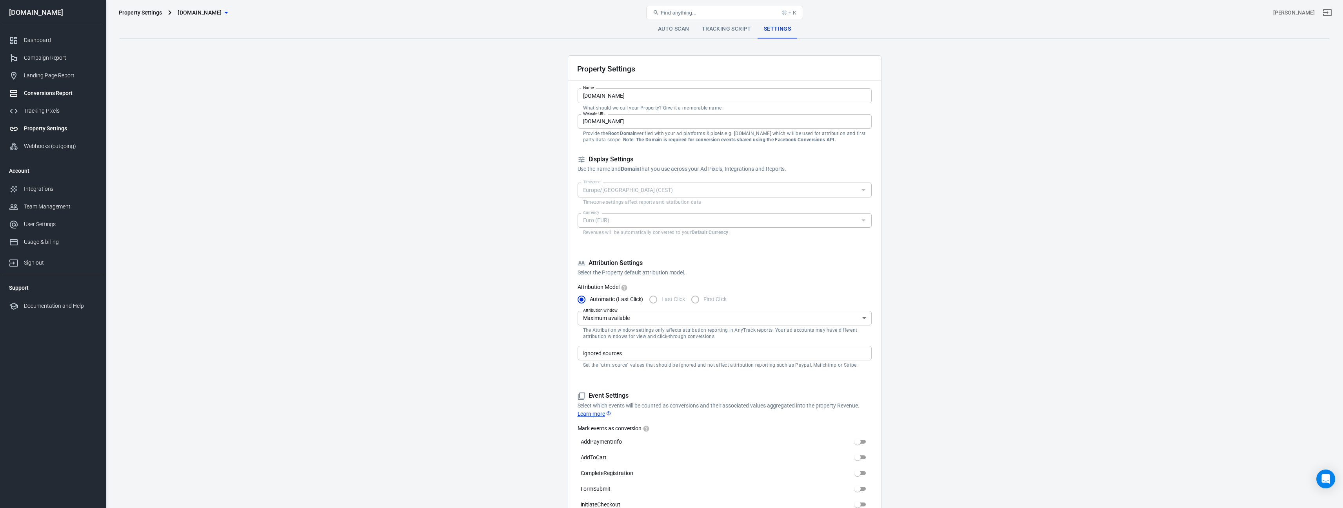
click at [49, 95] on div "Conversions Report" at bounding box center [60, 93] width 73 height 8
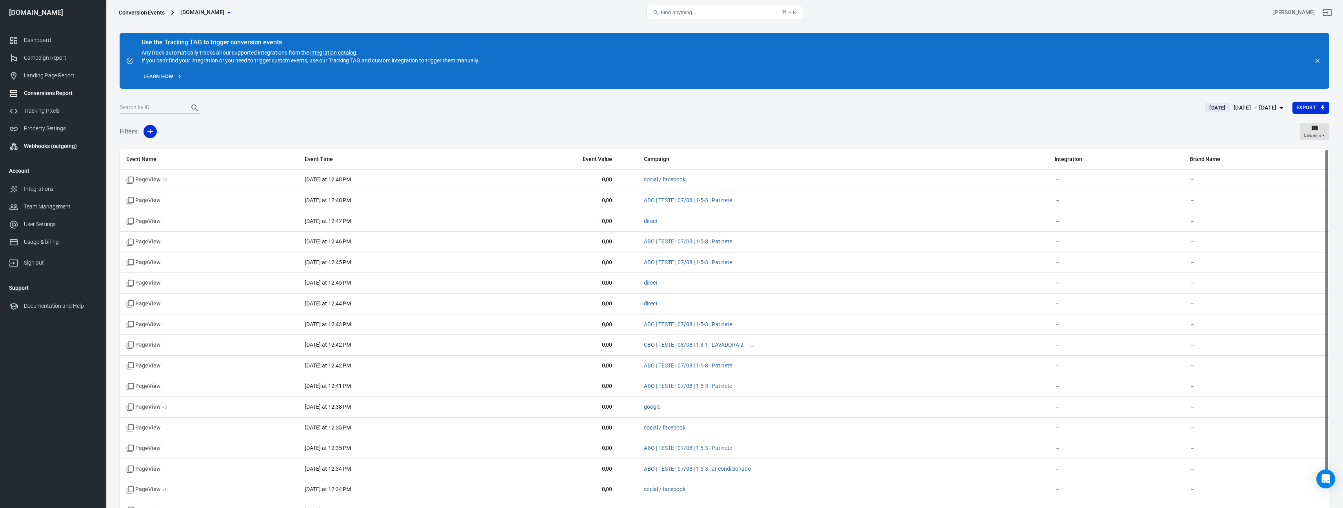
click at [47, 138] on link "Webhooks (outgoing)" at bounding box center [53, 146] width 100 height 18
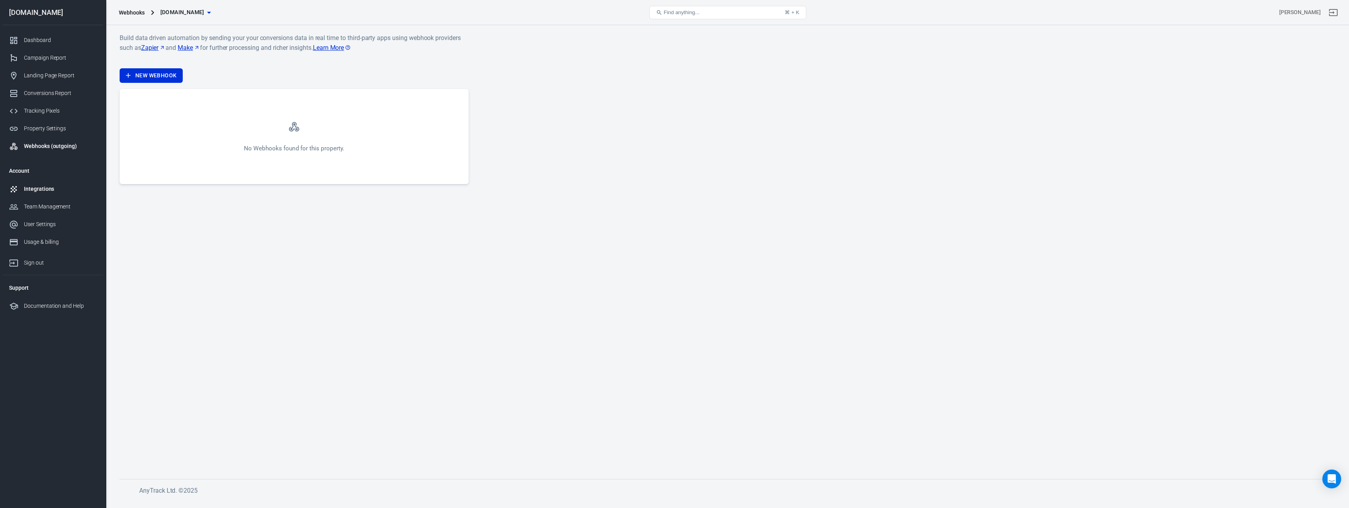
click at [55, 185] on div "Integrations" at bounding box center [60, 189] width 73 height 8
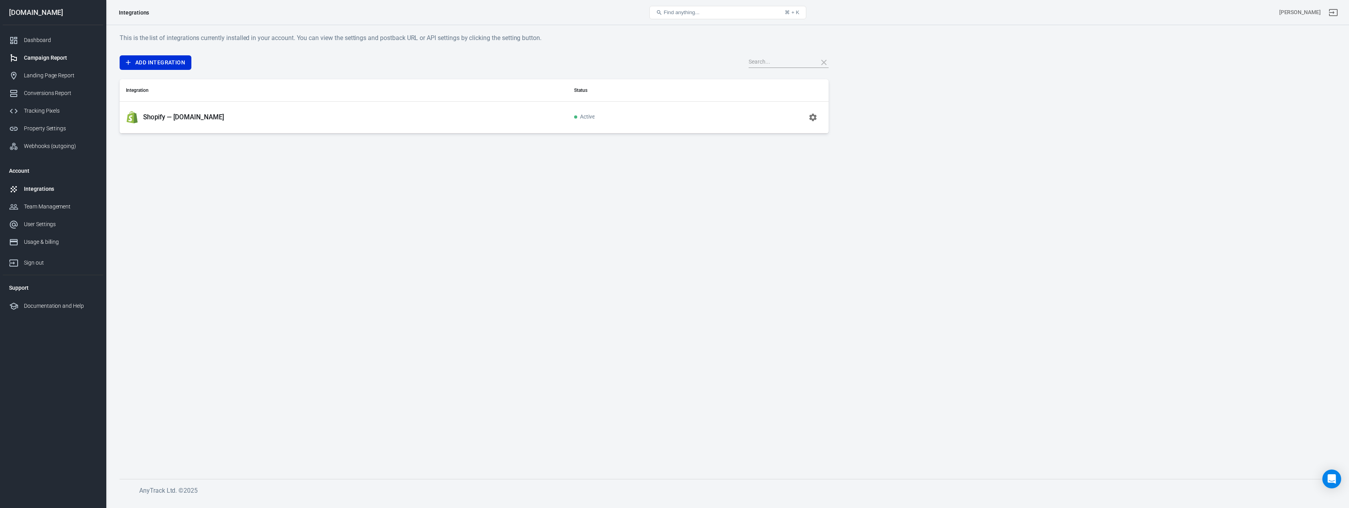
click at [51, 56] on div "Campaign Report" at bounding box center [60, 58] width 73 height 8
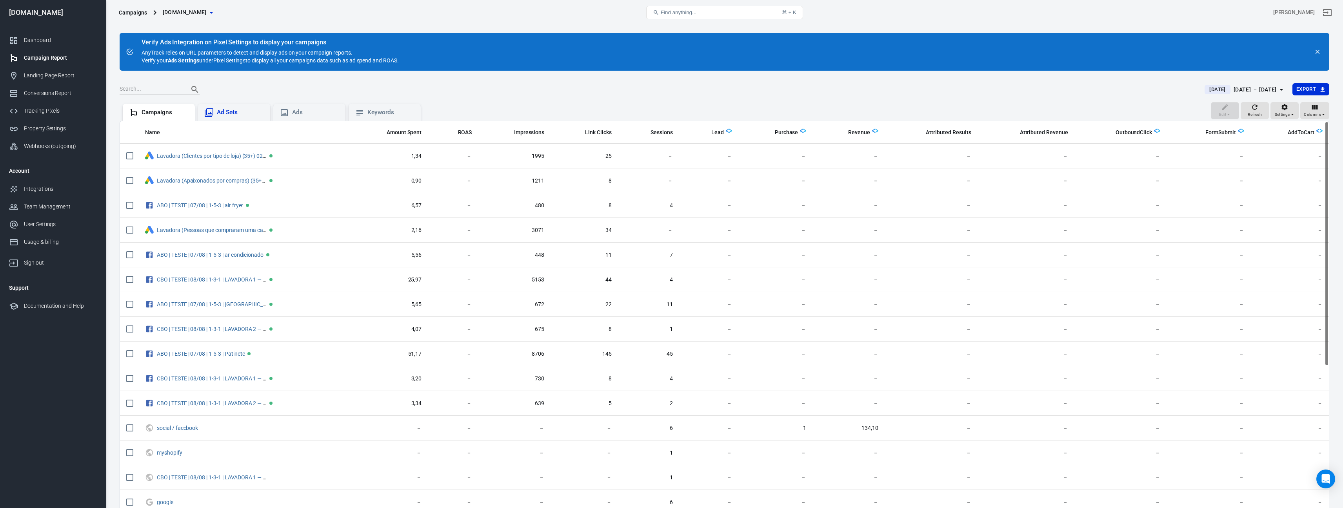
click at [233, 112] on div "Ad Sets" at bounding box center [240, 112] width 47 height 8
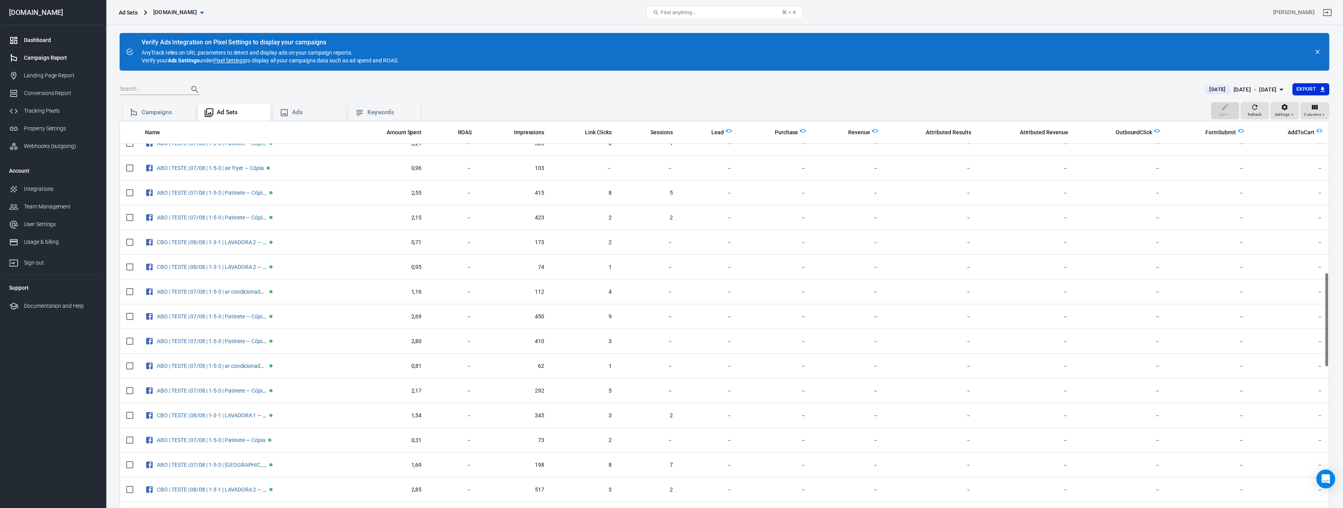
click at [33, 37] on div "Dashboard" at bounding box center [60, 40] width 73 height 8
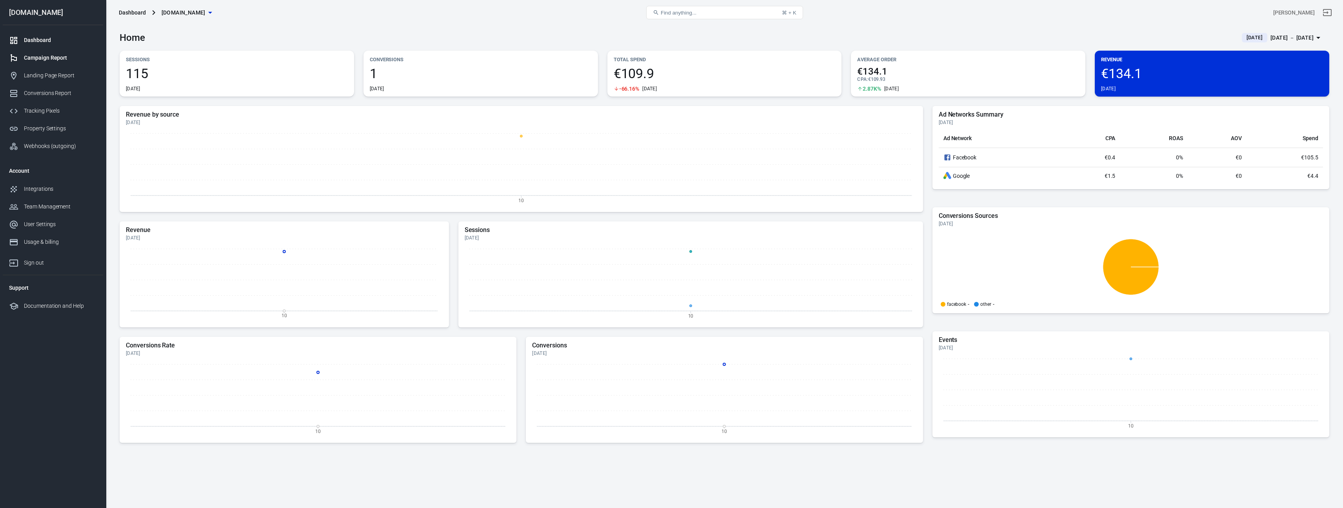
click at [25, 65] on link "Campaign Report" at bounding box center [53, 58] width 100 height 18
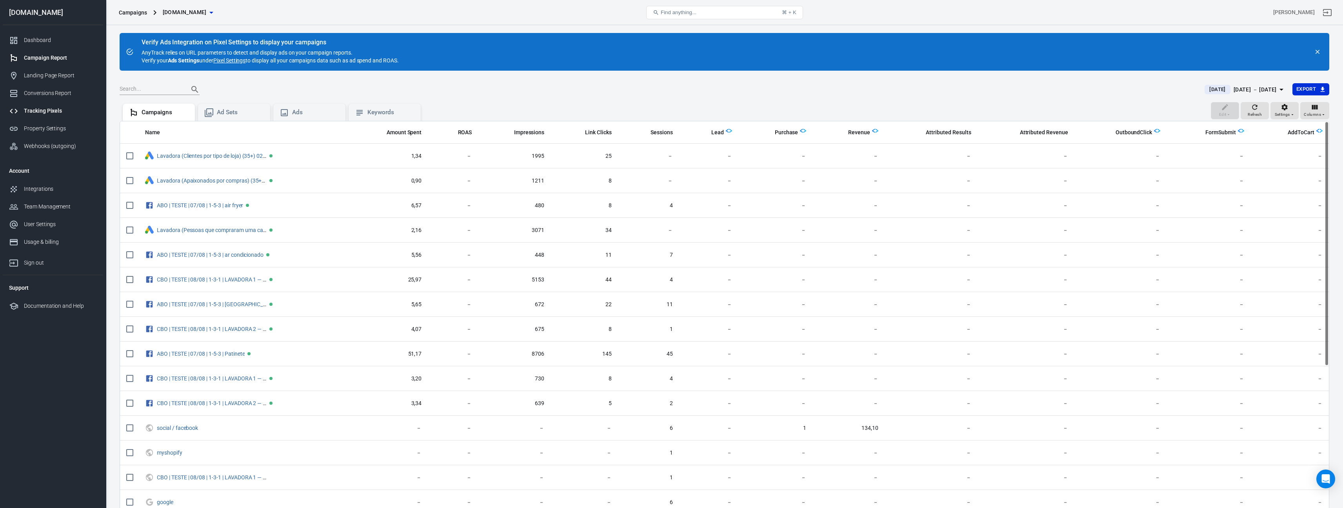
click at [55, 111] on div "Tracking Pixels" at bounding box center [60, 111] width 73 height 8
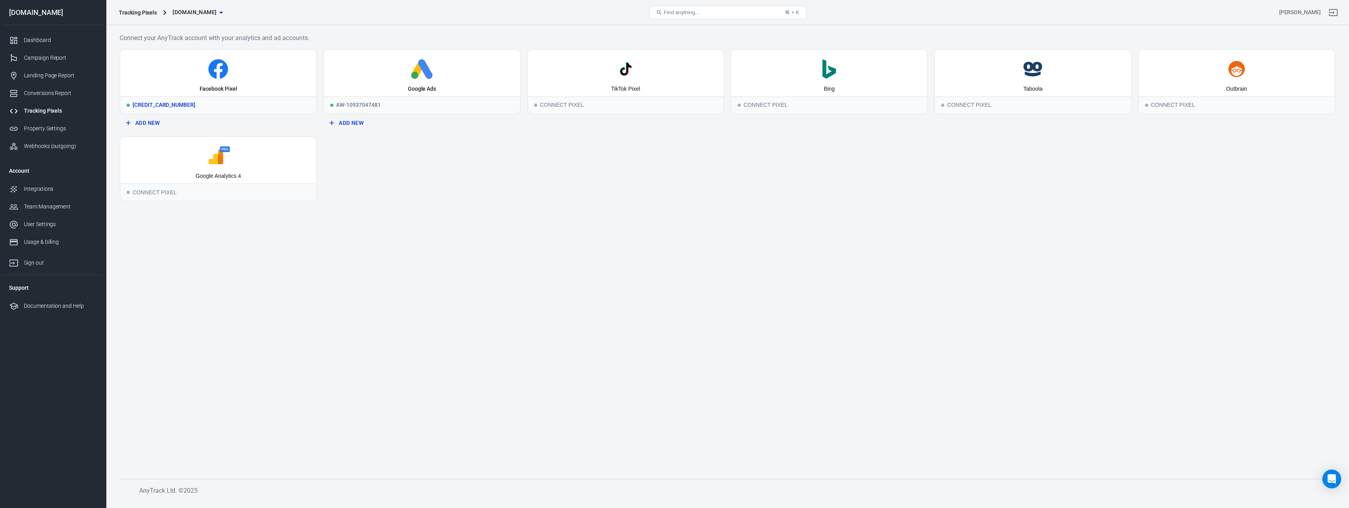
click at [207, 69] on icon at bounding box center [218, 69] width 189 height 20
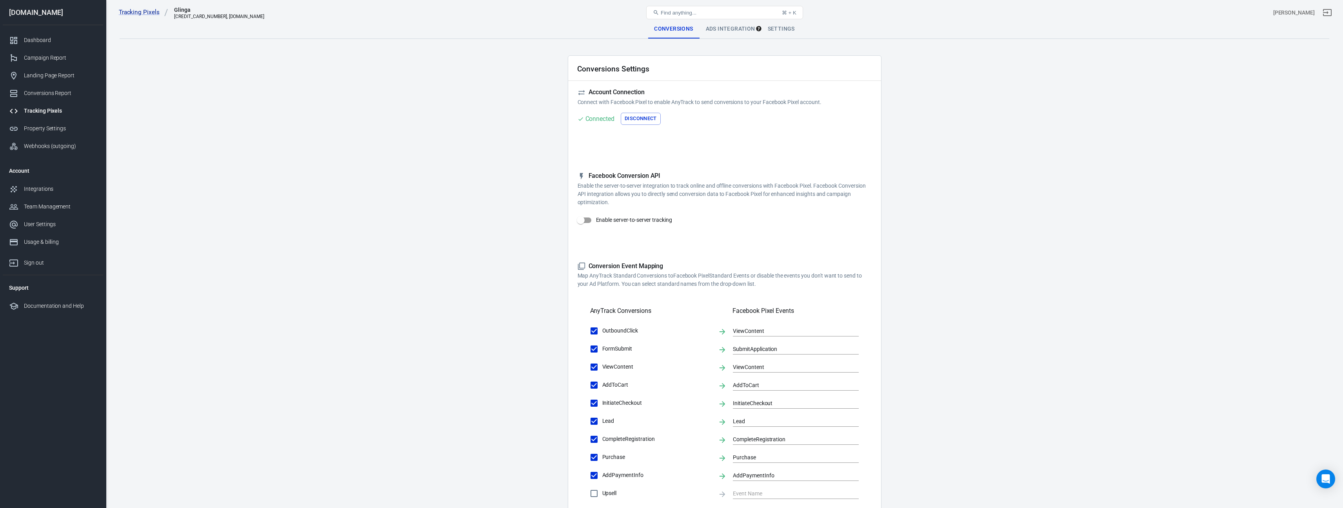
click at [674, 207] on div "Facebook Conversion API Enable the server-to-server integration to track online…" at bounding box center [725, 206] width 294 height 68
drag, startPoint x: 618, startPoint y: 203, endPoint x: 573, endPoint y: 186, distance: 47.6
click at [573, 186] on div "Conversions Settings Account Connection Connect with Facebook Pixel to enable A…" at bounding box center [725, 356] width 314 height 602
